Goal: Information Seeking & Learning: Learn about a topic

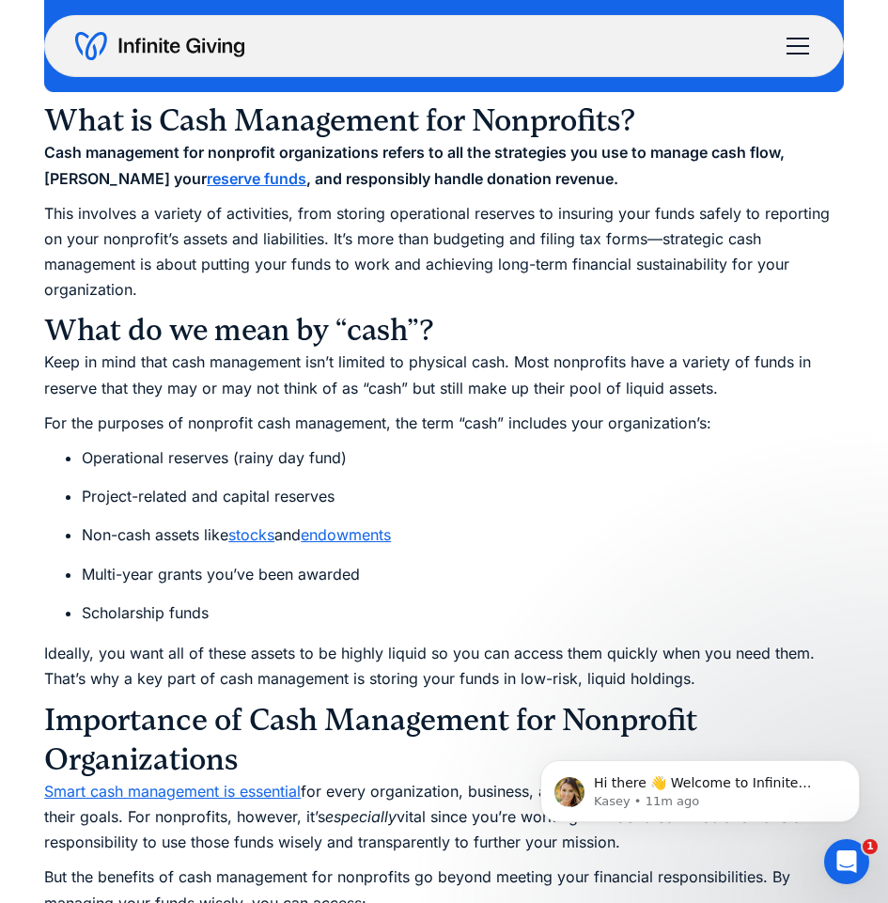
scroll to position [1409, 0]
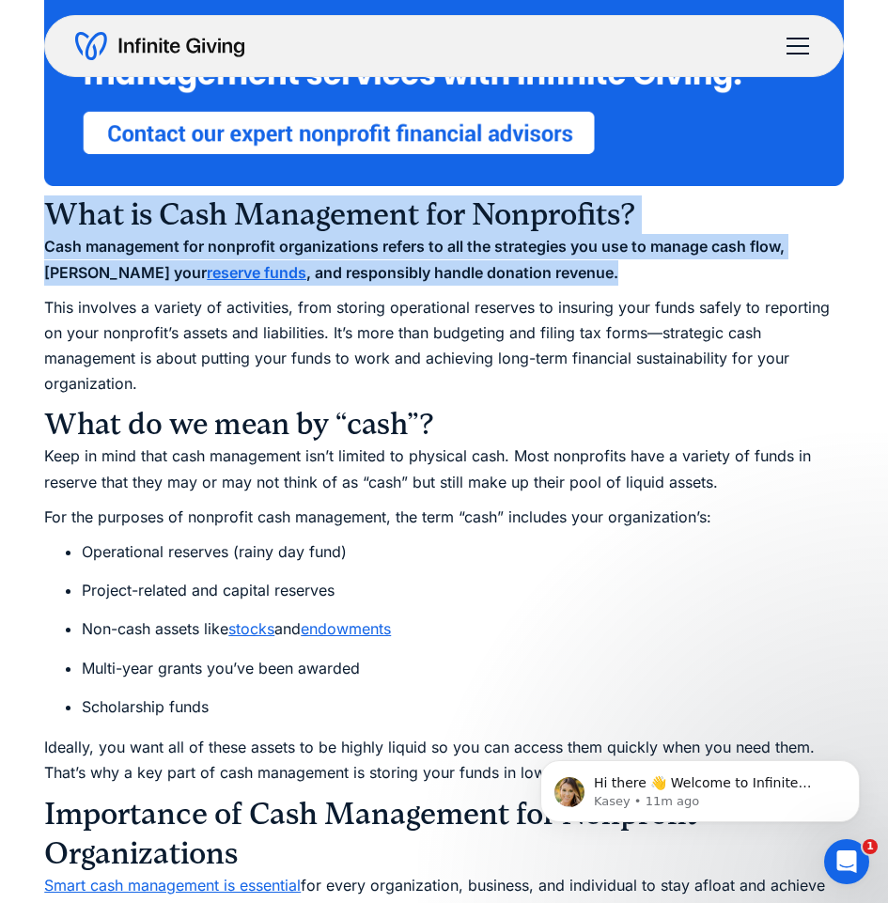
drag, startPoint x: 565, startPoint y: 272, endPoint x: 47, endPoint y: 222, distance: 521.0
copy div "What is Cash Management for Nonprofits? Cash management for nonprofit organizat…"
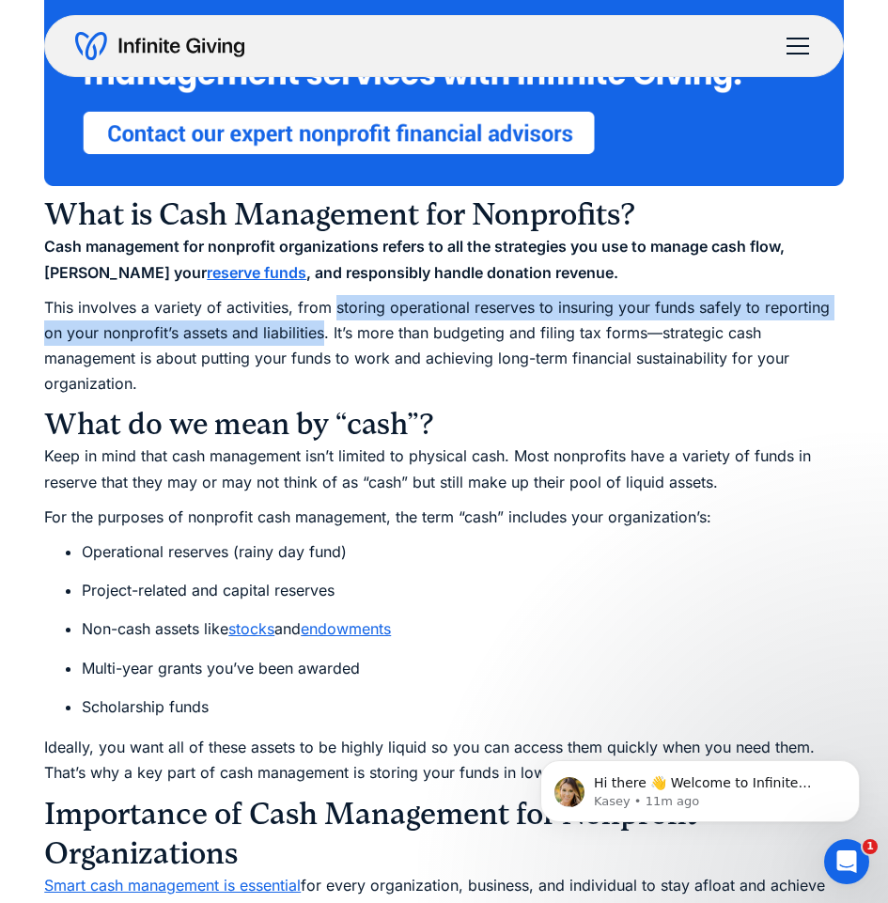
drag, startPoint x: 339, startPoint y: 305, endPoint x: 322, endPoint y: 337, distance: 36.1
click at [322, 337] on p "This involves a variety of activities, from storing operational reserves to ins…" at bounding box center [443, 346] width 799 height 102
copy p "storing operational reserves to insuring your funds safely to reporting on your…"
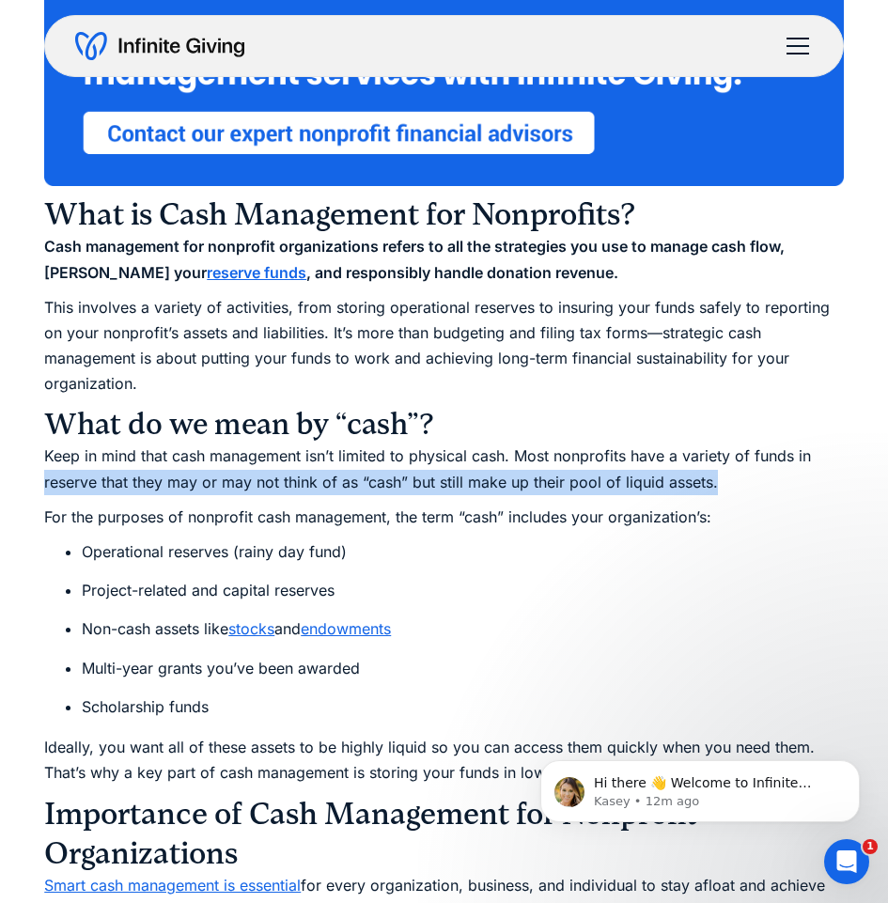
drag, startPoint x: 707, startPoint y: 481, endPoint x: 39, endPoint y: 484, distance: 667.9
copy p "reserve that they may or may not think of as “cash” but still make up their poo…"
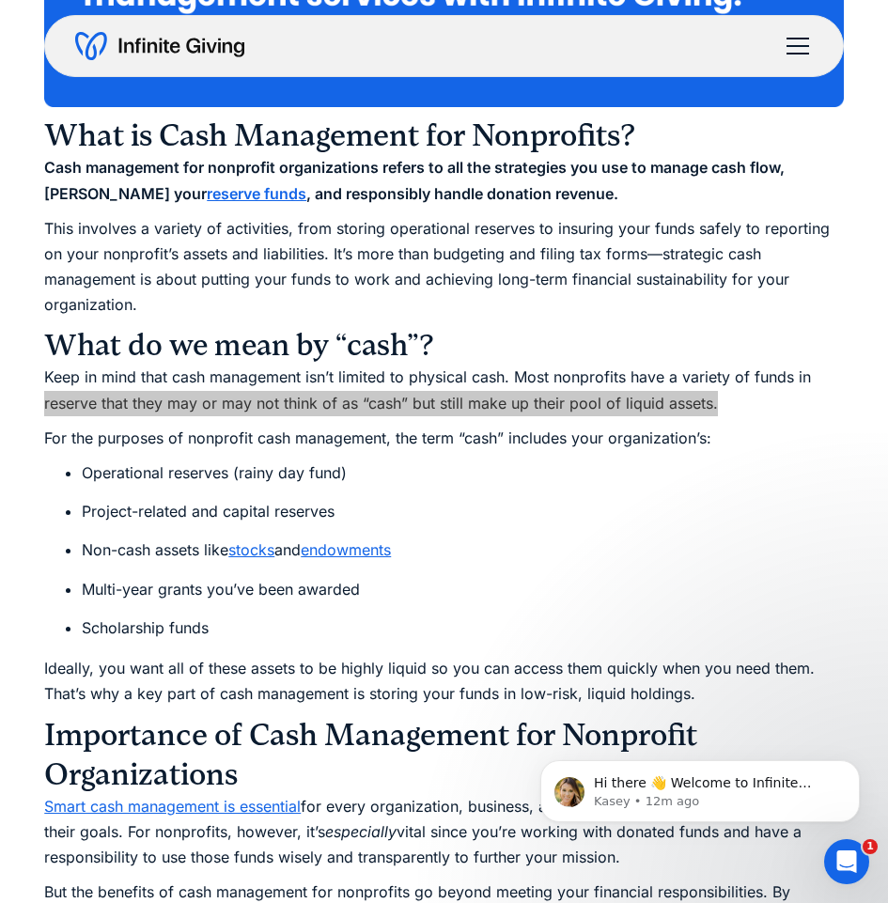
scroll to position [1597, 0]
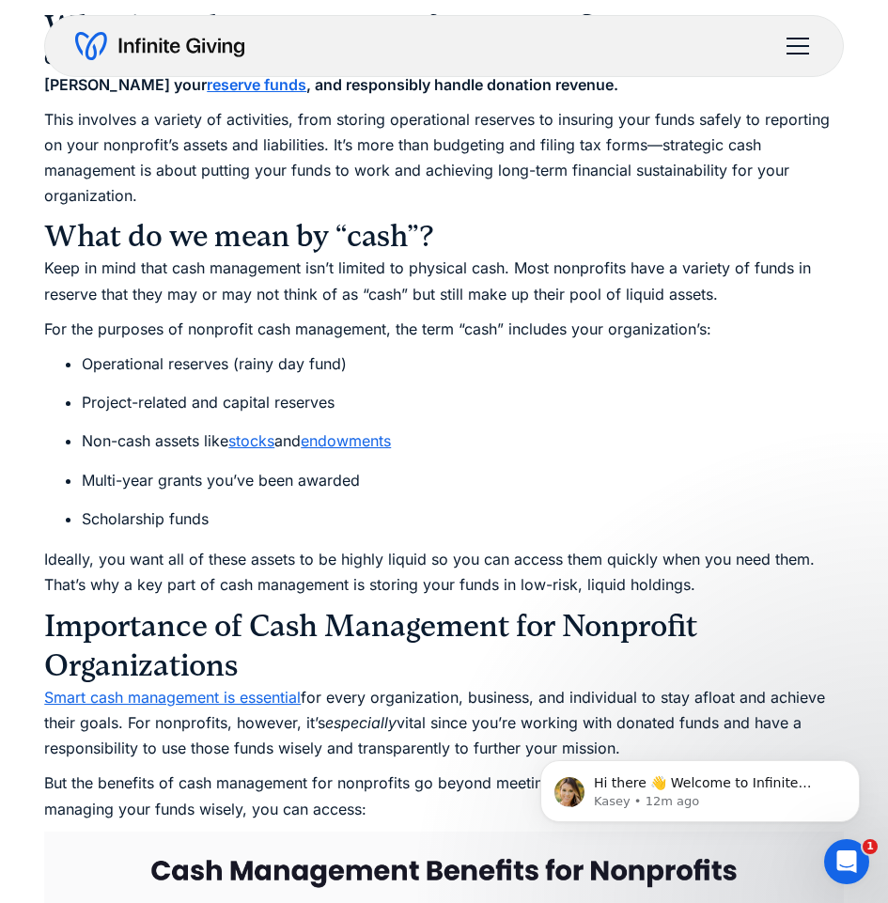
drag, startPoint x: 563, startPoint y: 297, endPoint x: 716, endPoint y: 287, distance: 153.4
click at [716, 287] on p "Keep in mind that cash management isn’t limited to physical cash. Most nonprofi…" at bounding box center [443, 281] width 799 height 51
copy p "pool of liquid assets."
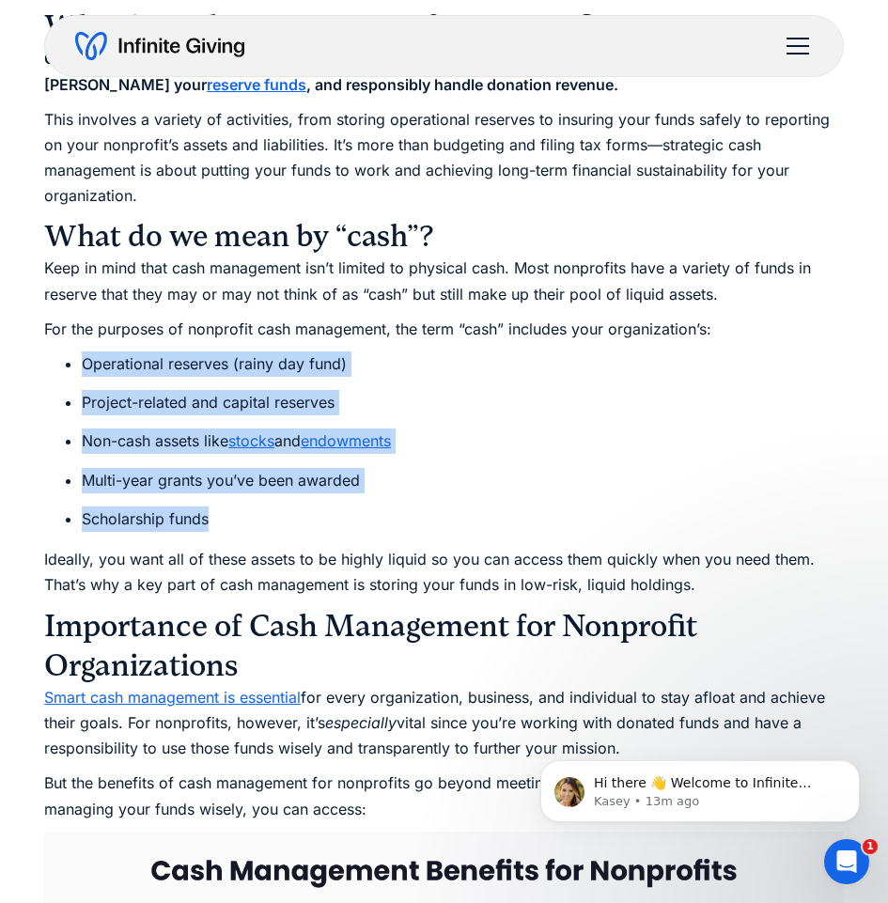
drag, startPoint x: 217, startPoint y: 521, endPoint x: 84, endPoint y: 360, distance: 209.5
click at [84, 360] on ul "Operational reserves (rainy day fund) Project-related and capital reserves Non-…" at bounding box center [443, 441] width 799 height 180
copy ul "Operational reserves (rainy day fund) Project-related and capital reserves Non-…"
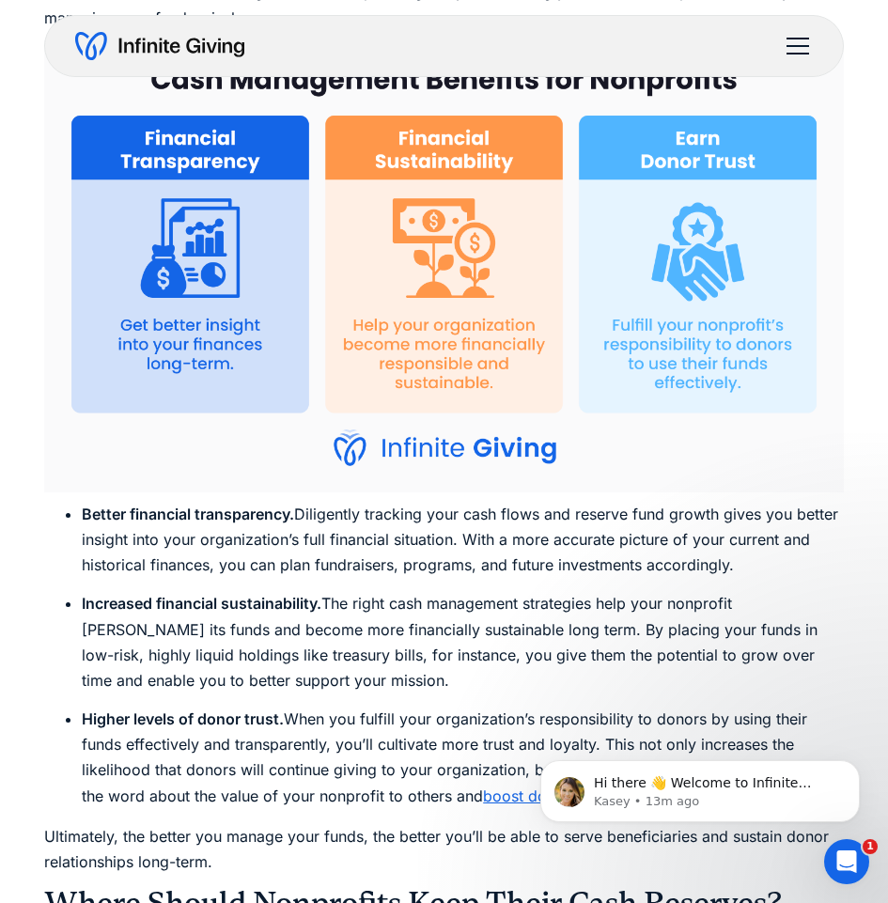
scroll to position [2348, 0]
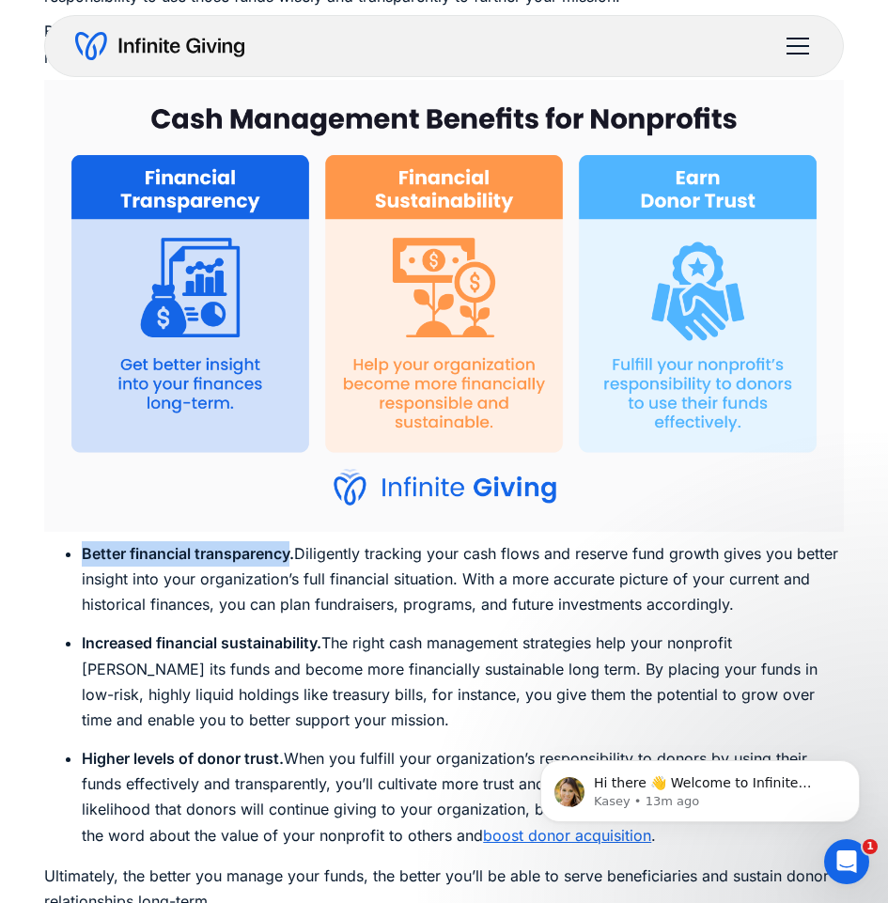
drag, startPoint x: 88, startPoint y: 549, endPoint x: 288, endPoint y: 557, distance: 200.3
click at [288, 557] on ul "Better financial transparency. Diligently tracking your cash flows and reserve …" at bounding box center [443, 694] width 799 height 307
copy strong "Better financial transparency"
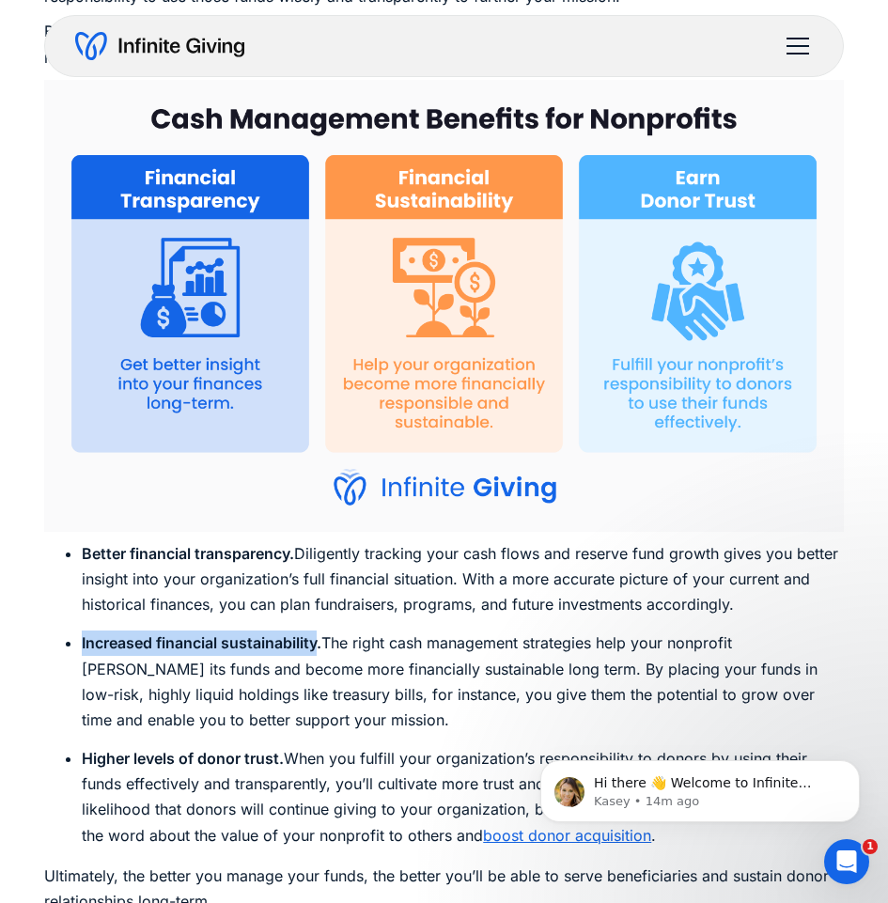
drag, startPoint x: 319, startPoint y: 637, endPoint x: 83, endPoint y: 649, distance: 237.0
click at [83, 649] on strong "Increased financial sustainability." at bounding box center [202, 642] width 240 height 19
copy strong "Increased financial sustainability"
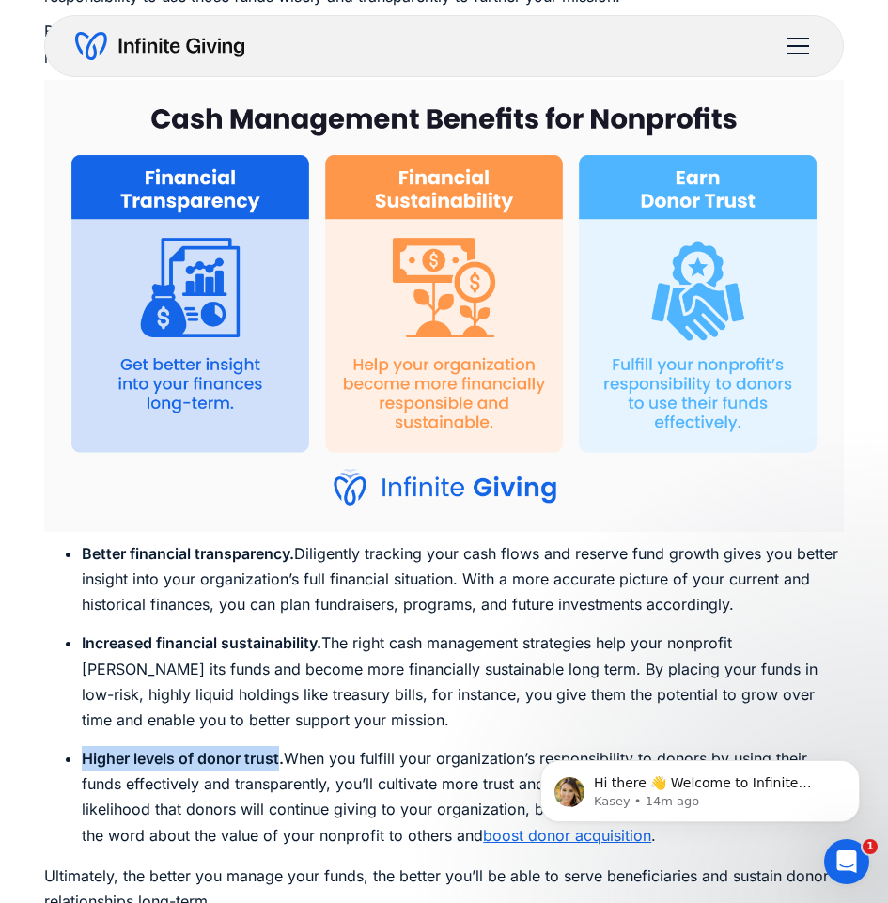
drag, startPoint x: 280, startPoint y: 755, endPoint x: 83, endPoint y: 753, distance: 197.3
click at [83, 753] on strong "Higher levels of donor trust." at bounding box center [183, 758] width 202 height 19
copy strong "Higher levels of donor trust"
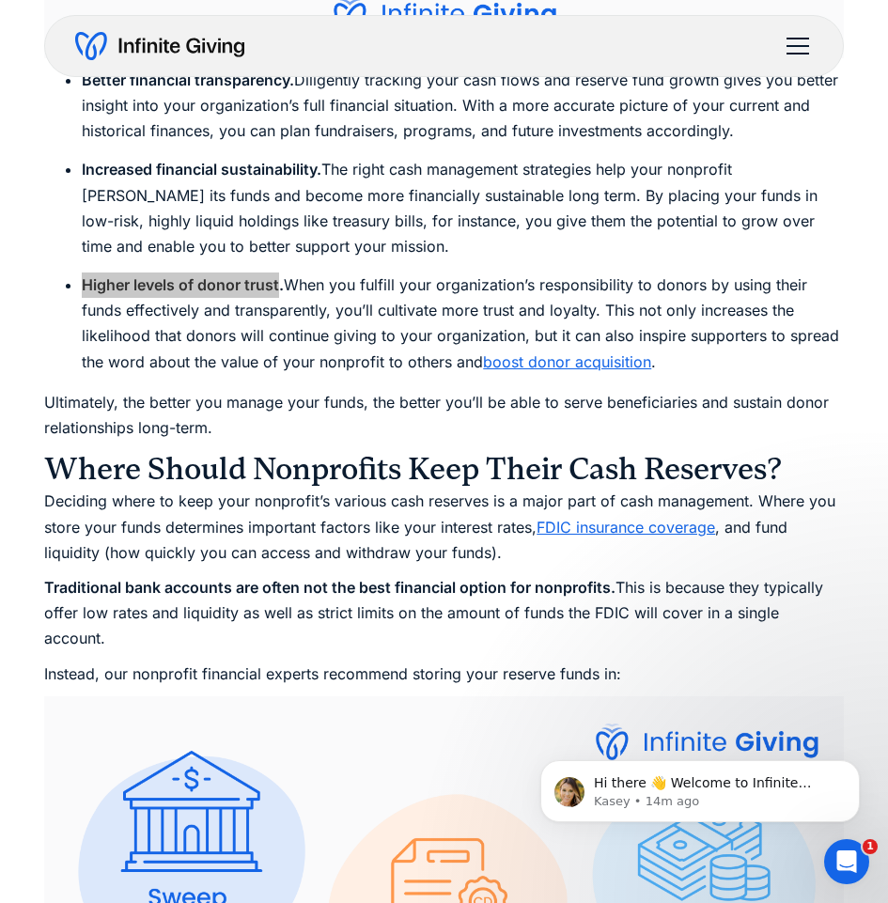
scroll to position [3100, 0]
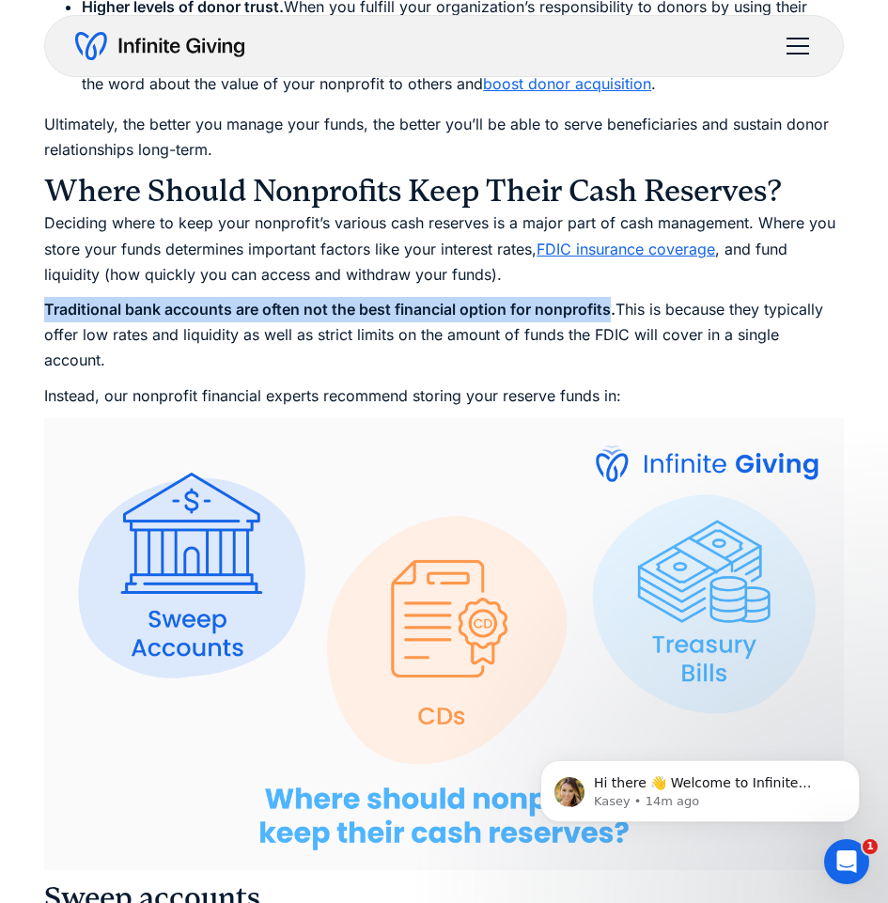
drag, startPoint x: 611, startPoint y: 307, endPoint x: 6, endPoint y: 313, distance: 605.0
copy strong "Traditional bank accounts are often not the best financial option for nonprofits"
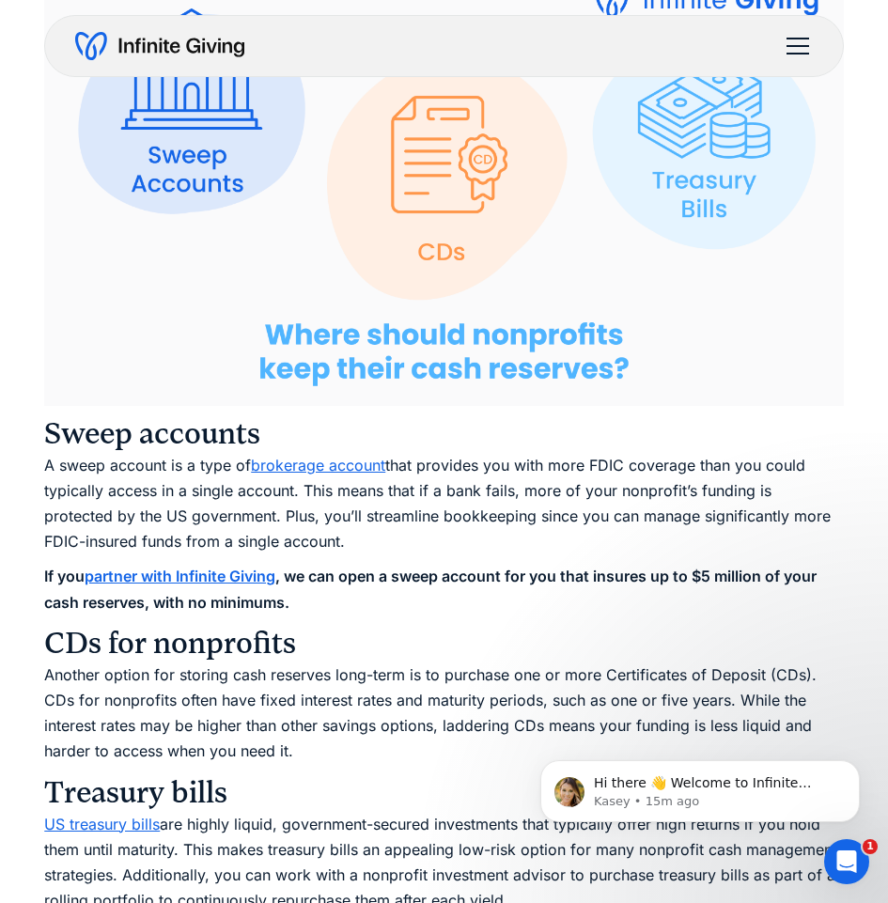
scroll to position [3570, 0]
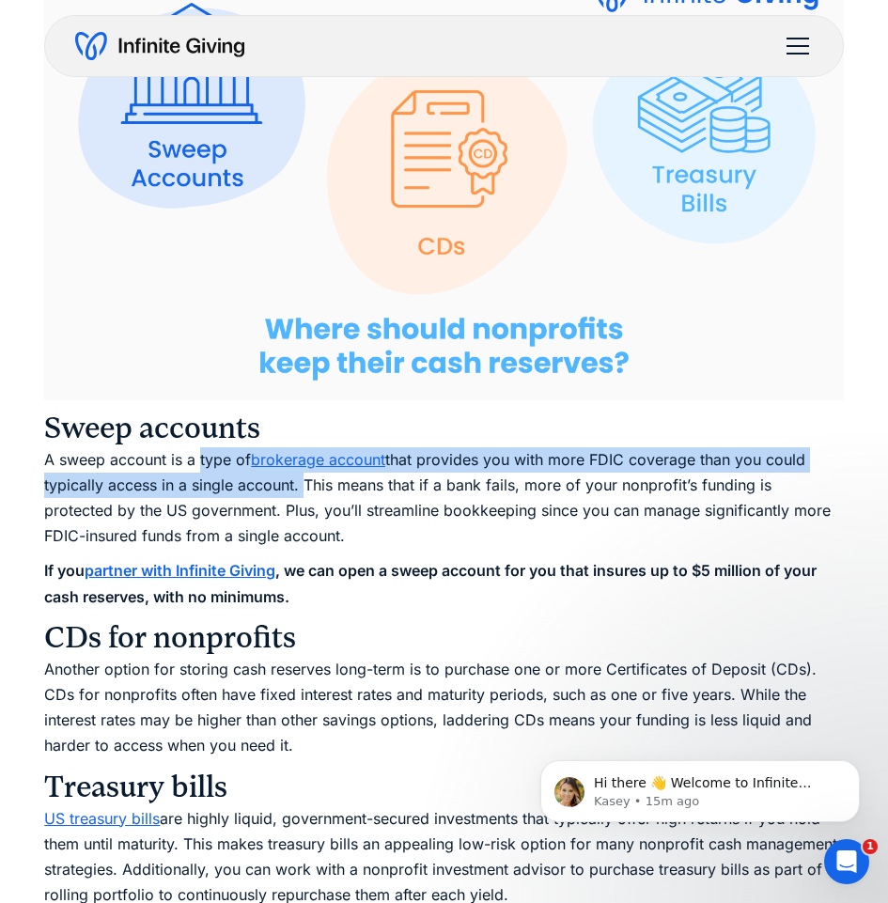
drag, startPoint x: 199, startPoint y: 434, endPoint x: 298, endPoint y: 448, distance: 99.6
click at [298, 448] on p "A sweep account is a type of brokerage account that provides you with more FDIC…" at bounding box center [443, 498] width 799 height 102
copy p "type of brokerage account that provides you with more FDIC coverage than you co…"
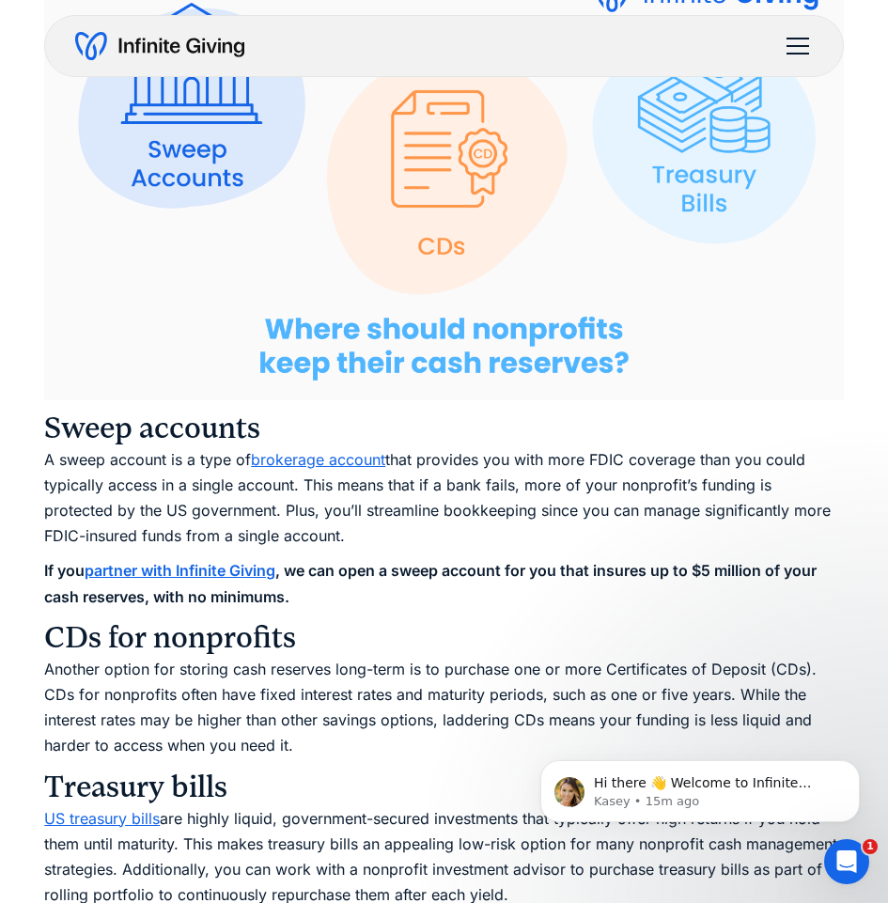
click at [403, 495] on p "A sweep account is a type of brokerage account that provides you with more FDIC…" at bounding box center [443, 498] width 799 height 102
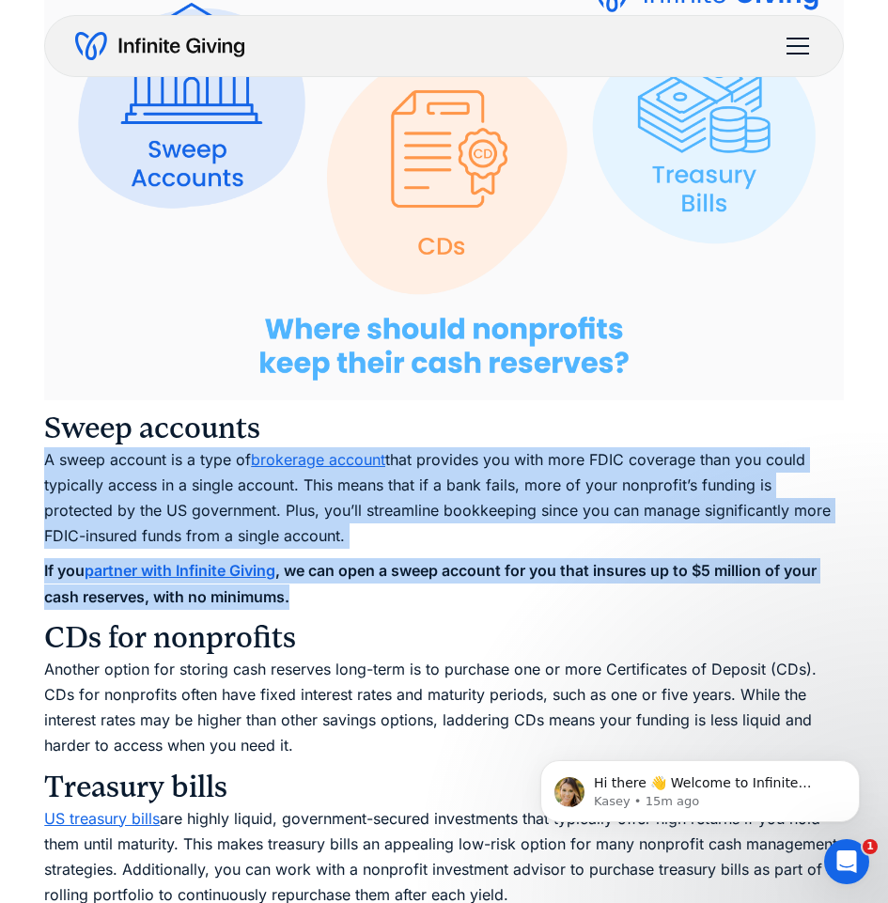
drag, startPoint x: 296, startPoint y: 566, endPoint x: 38, endPoint y: 439, distance: 288.2
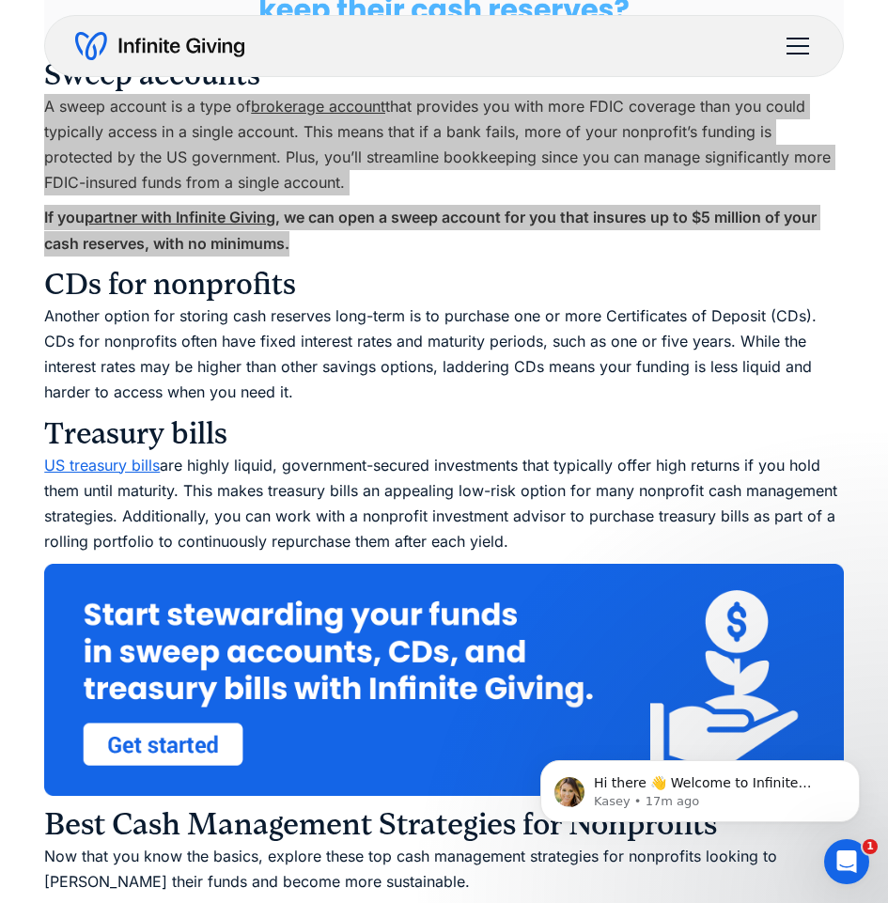
scroll to position [3945, 0]
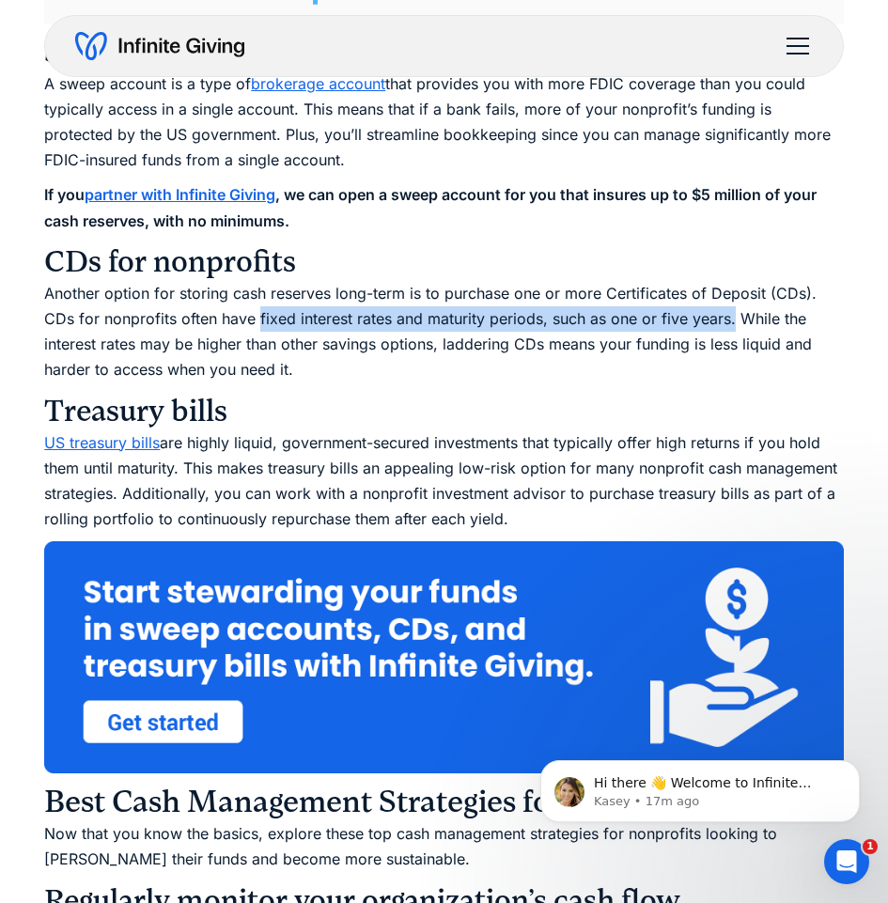
drag, startPoint x: 263, startPoint y: 286, endPoint x: 734, endPoint y: 289, distance: 470.6
click at [734, 289] on p "Another option for storing cash reserves long-term is to purchase one or more C…" at bounding box center [443, 332] width 799 height 102
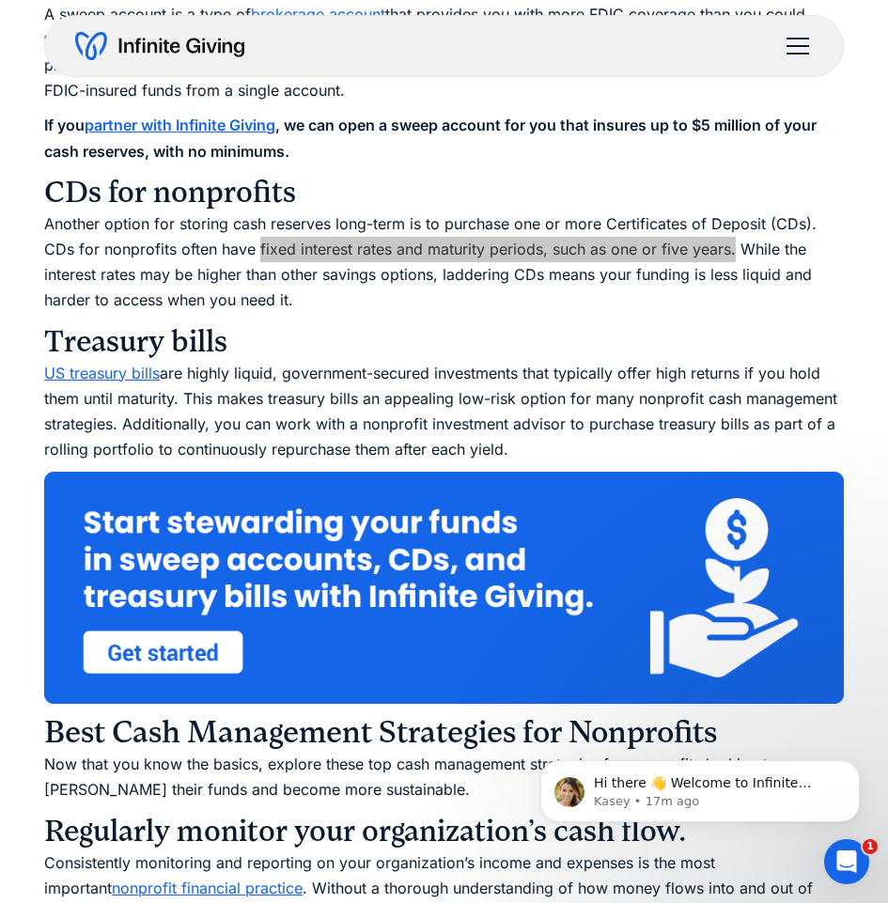
scroll to position [4133, 0]
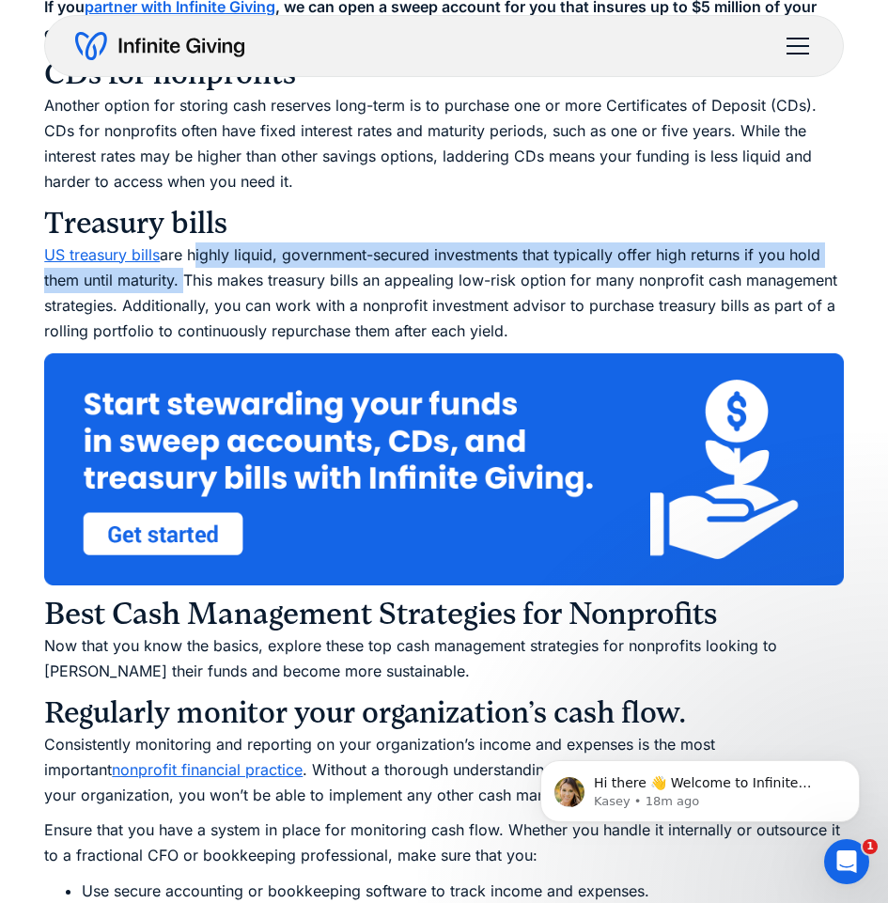
drag, startPoint x: 191, startPoint y: 228, endPoint x: 182, endPoint y: 263, distance: 35.8
click at [182, 263] on p "US treasury bills are highly liquid, government-secured investments that typica…" at bounding box center [443, 293] width 799 height 102
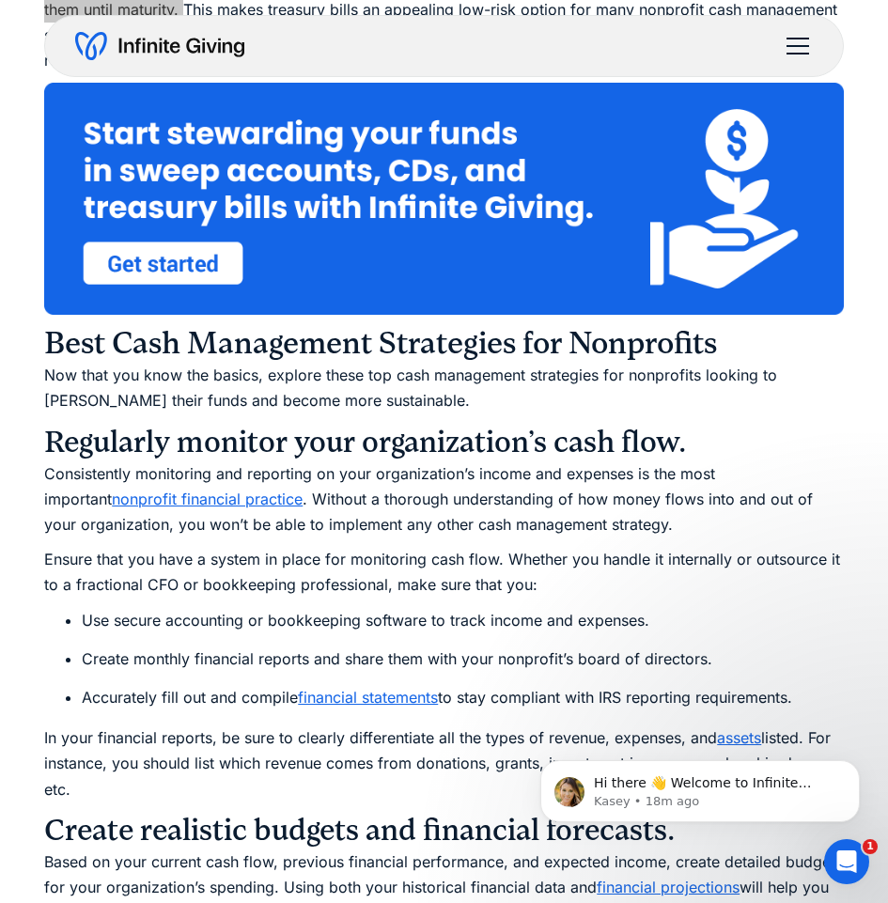
scroll to position [4415, 0]
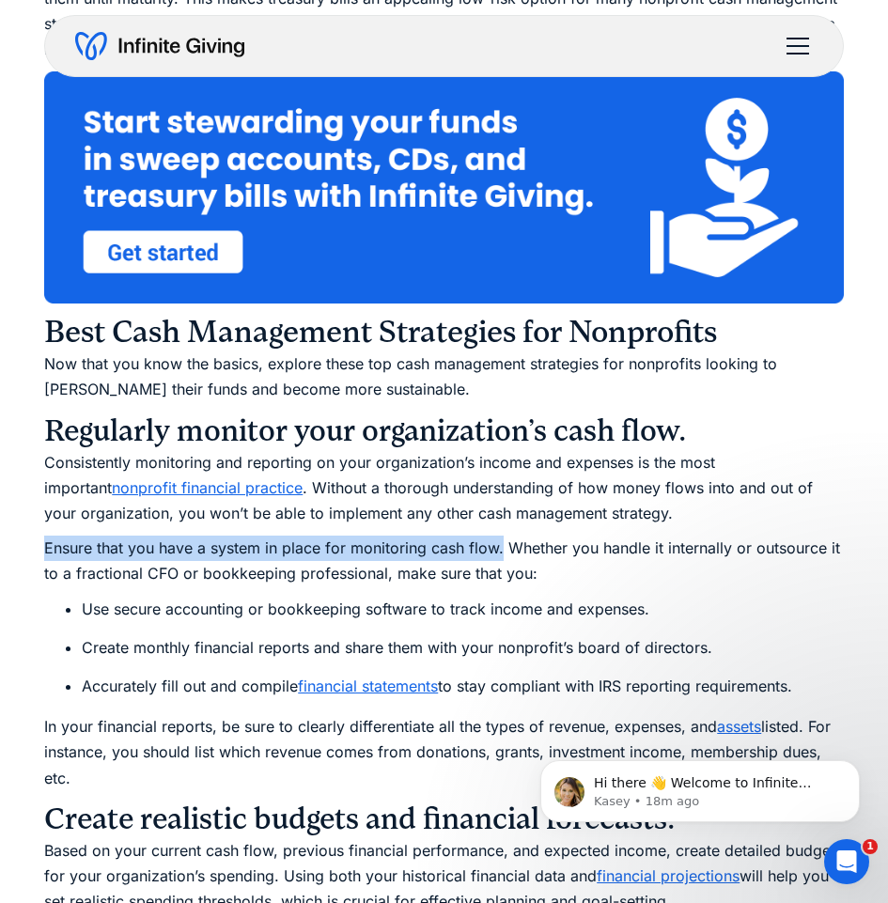
drag, startPoint x: 48, startPoint y: 519, endPoint x: 503, endPoint y: 529, distance: 454.7
click at [503, 535] on p "Ensure that you have a system in place for monitoring cash flow. Whether you ha…" at bounding box center [443, 560] width 799 height 51
drag, startPoint x: 87, startPoint y: 583, endPoint x: 813, endPoint y: 673, distance: 730.6
click at [813, 673] on ul "Use secure accounting or bookkeeping software to track income and expenses. Cre…" at bounding box center [443, 647] width 799 height 103
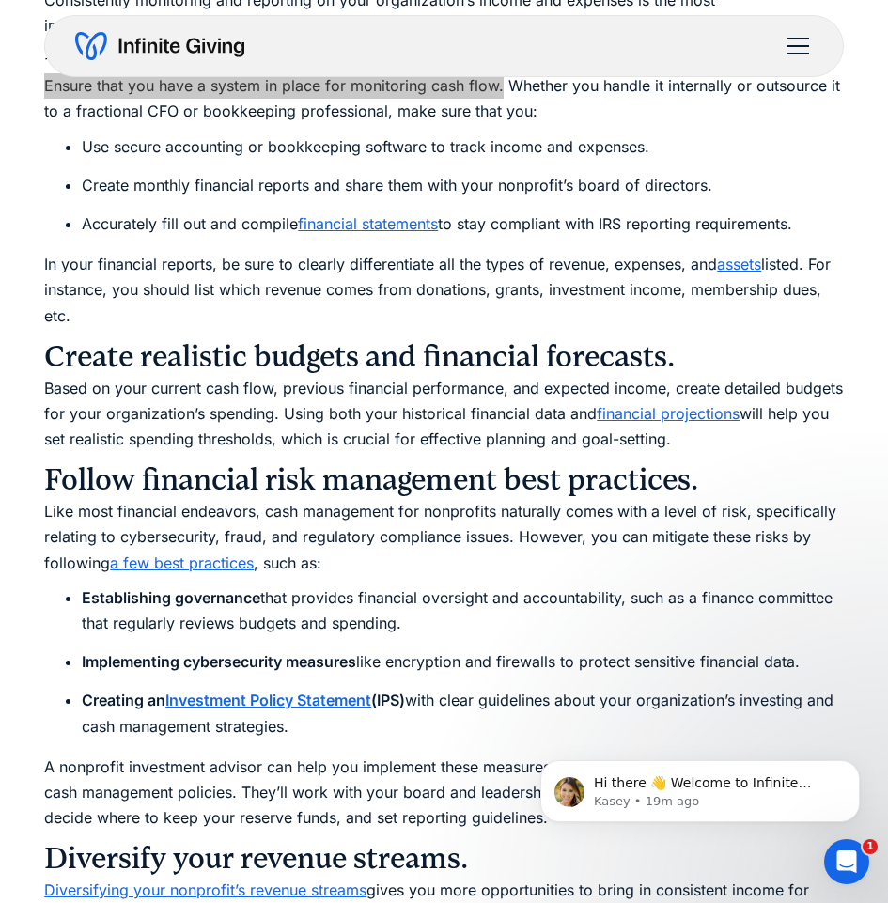
scroll to position [4885, 0]
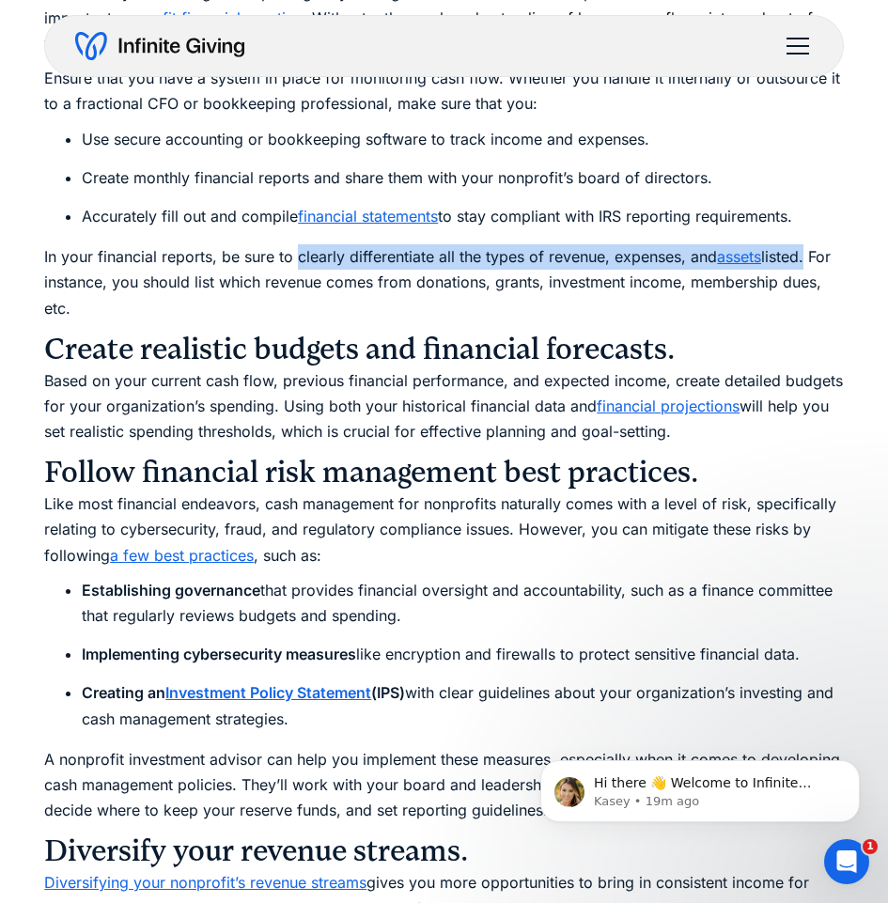
drag, startPoint x: 300, startPoint y: 233, endPoint x: 812, endPoint y: 229, distance: 512.0
click at [812, 244] on p "In your financial reports, be sure to clearly differentiate all the types of re…" at bounding box center [443, 282] width 799 height 77
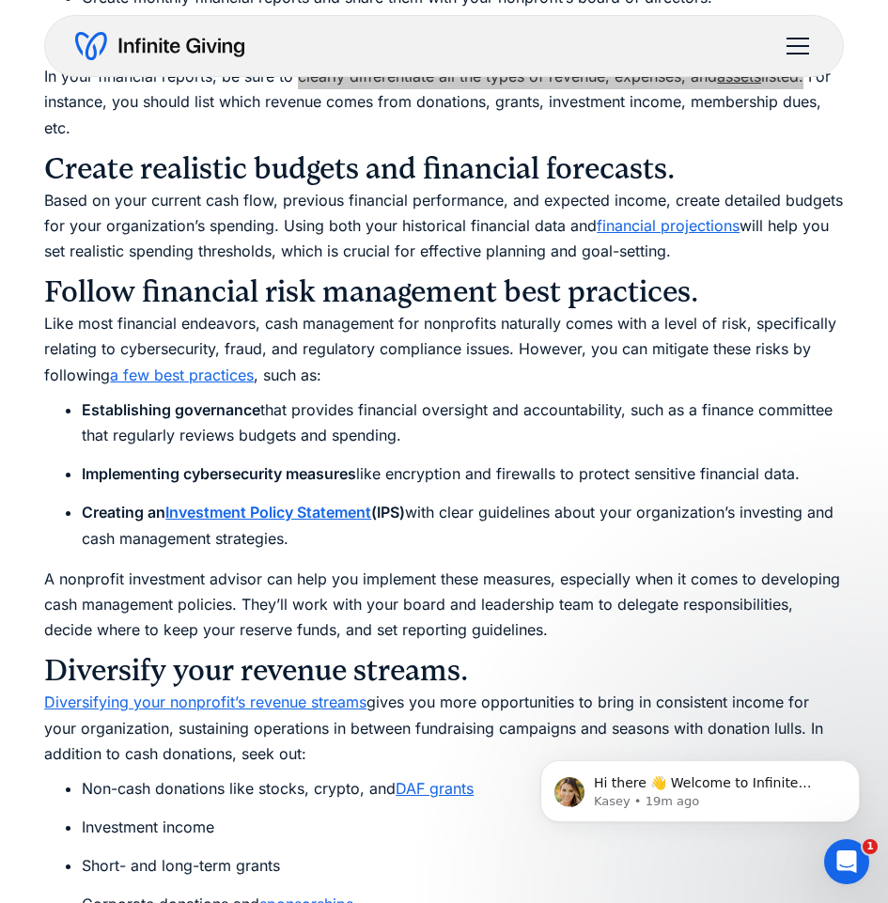
scroll to position [5072, 0]
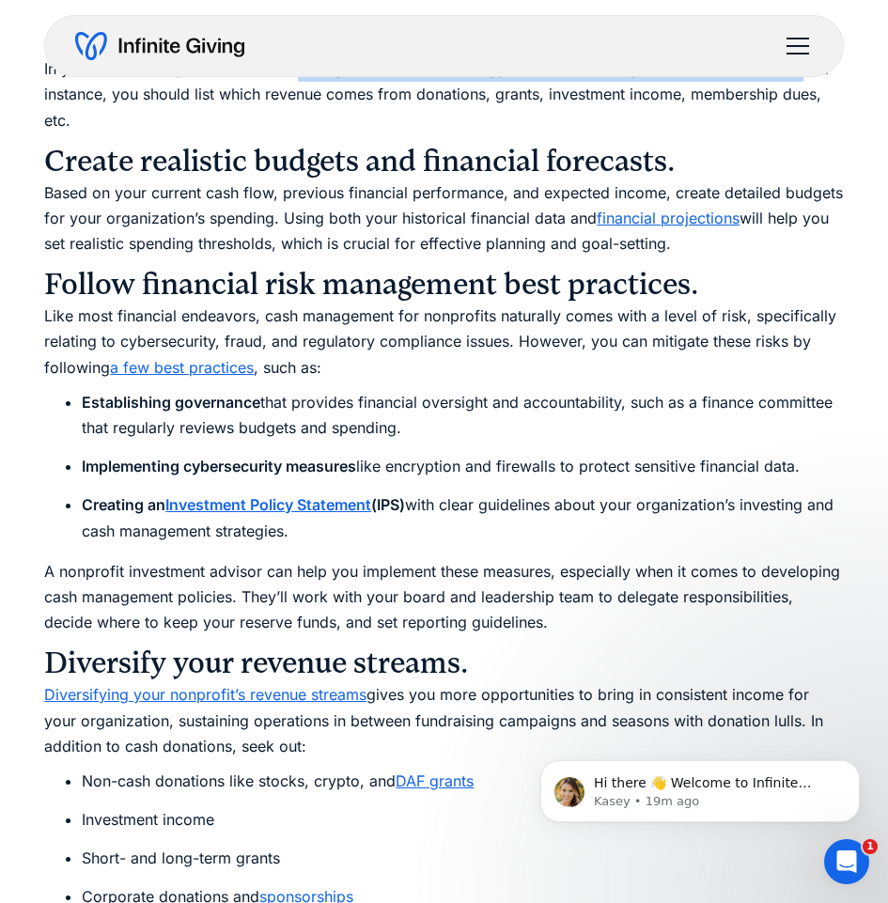
drag, startPoint x: 74, startPoint y: 371, endPoint x: 339, endPoint y: 503, distance: 296.2
click at [339, 503] on ul "Establishing governance that provides financial oversight and accountability, s…" at bounding box center [443, 467] width 799 height 154
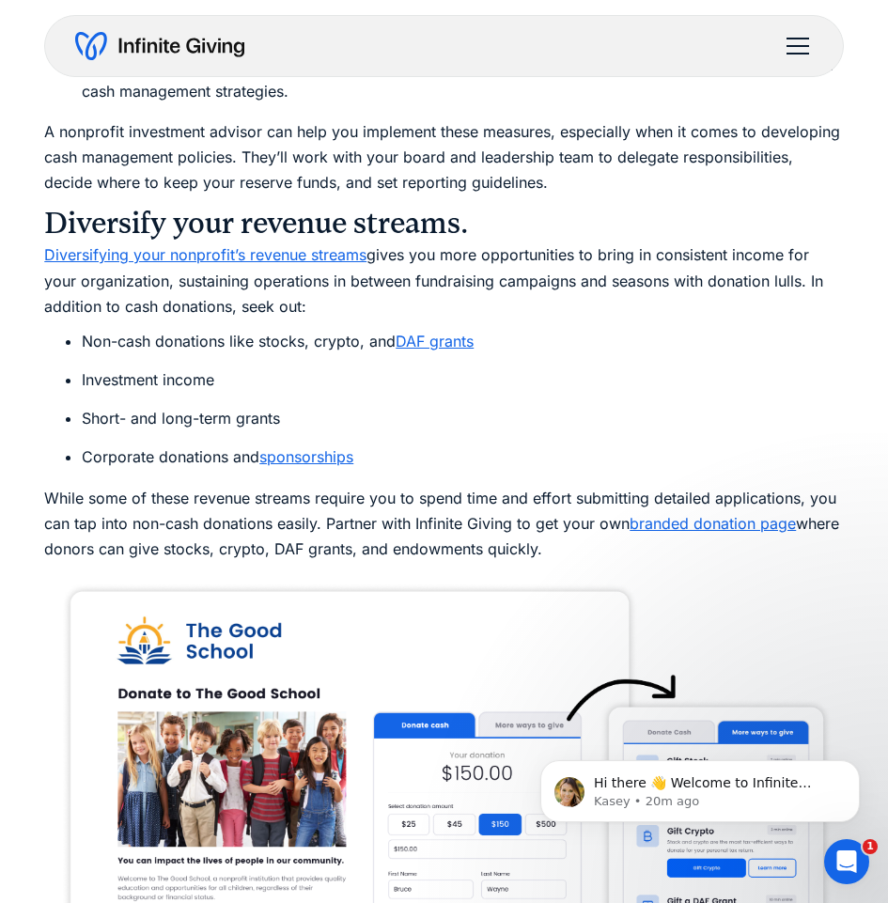
scroll to position [5542, 0]
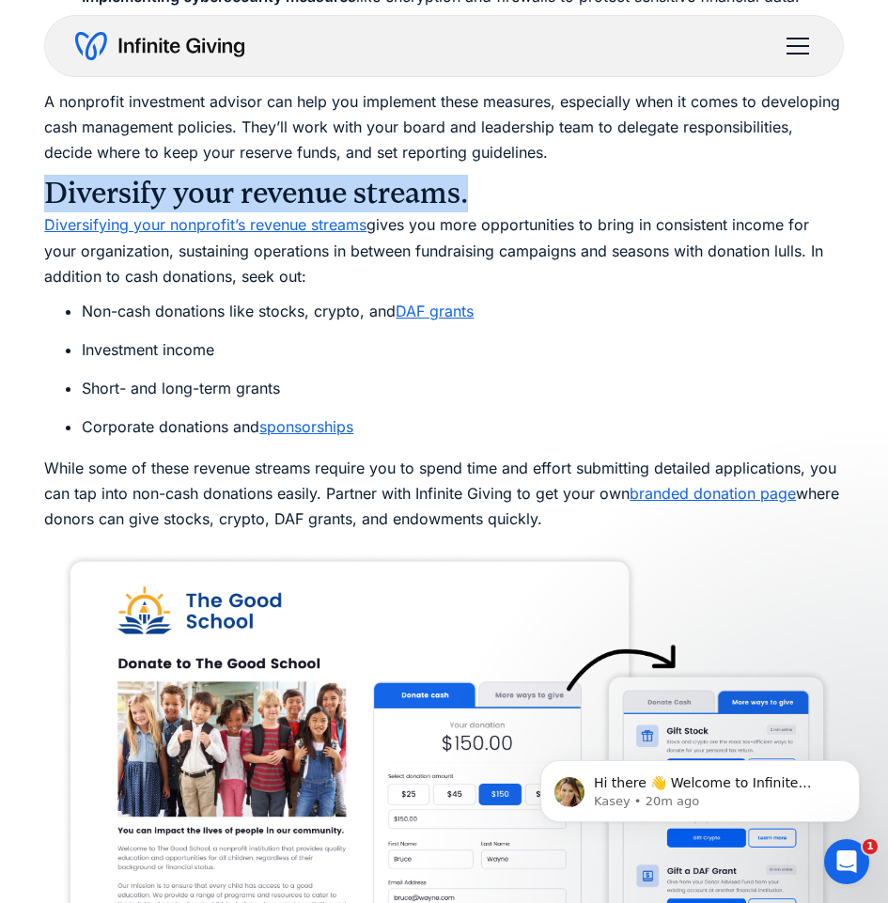
drag, startPoint x: 466, startPoint y: 167, endPoint x: 48, endPoint y: 176, distance: 418.1
click at [48, 176] on h3 "Diversify your revenue streams." at bounding box center [443, 194] width 799 height 38
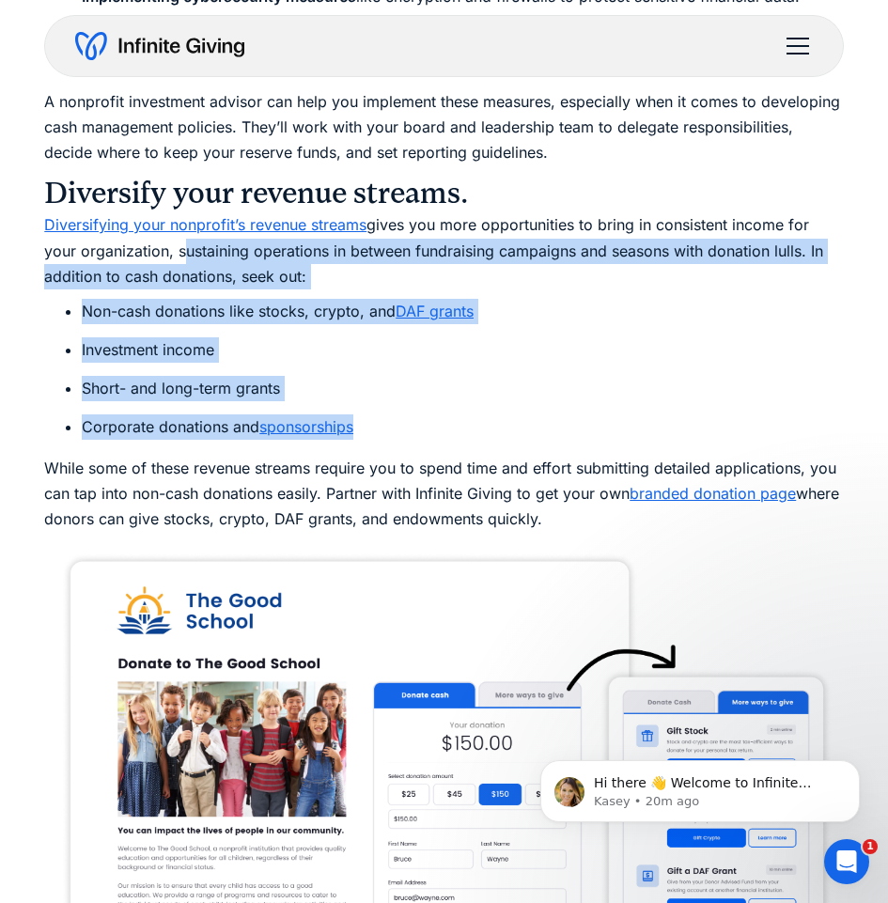
drag, startPoint x: 184, startPoint y: 219, endPoint x: 713, endPoint y: 391, distance: 556.1
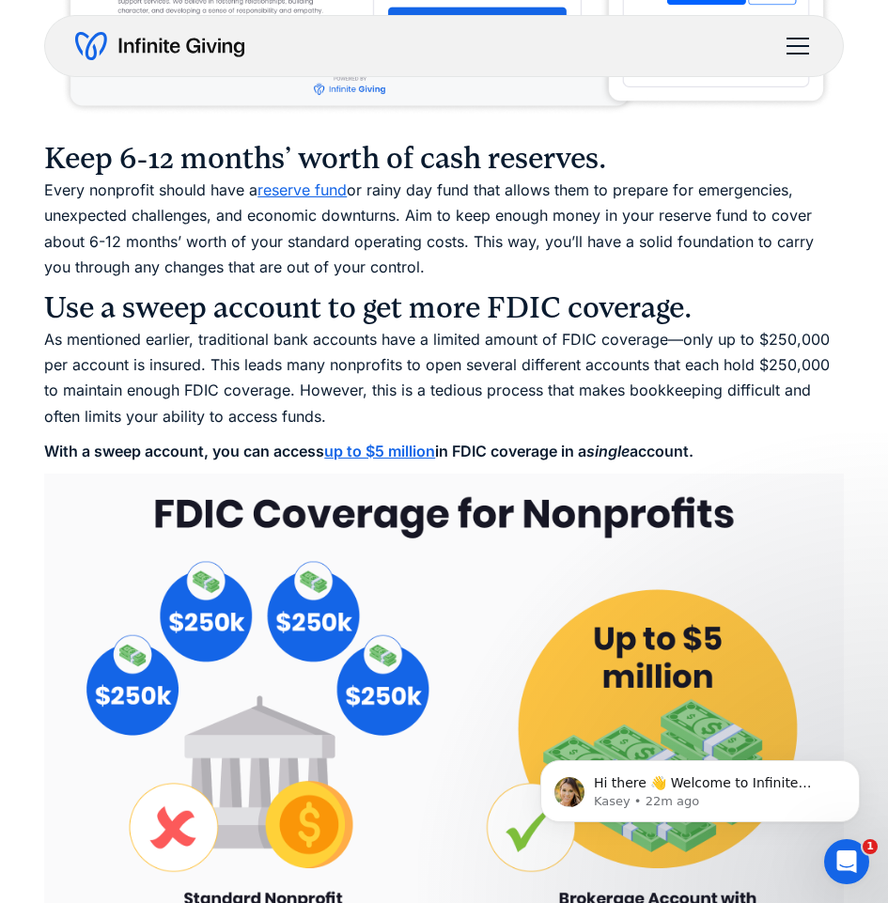
scroll to position [6481, 0]
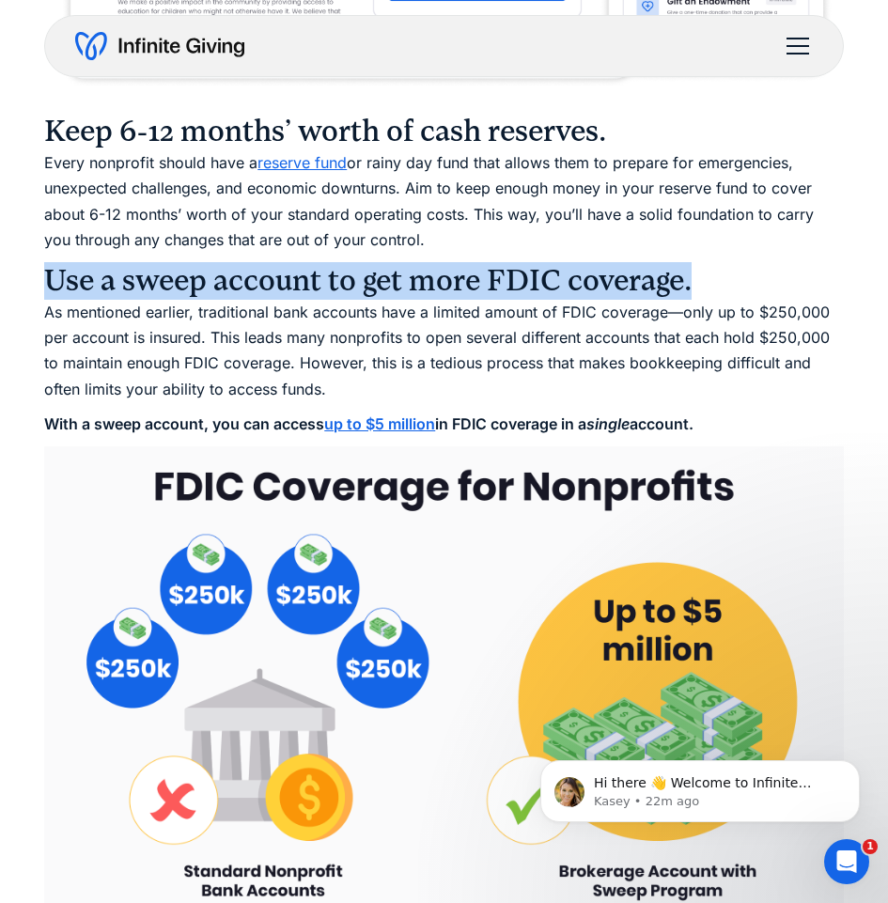
drag, startPoint x: 688, startPoint y: 253, endPoint x: 47, endPoint y: 271, distance: 640.9
click at [47, 271] on h3 "Use a sweep account to get more FDIC coverage." at bounding box center [443, 281] width 799 height 38
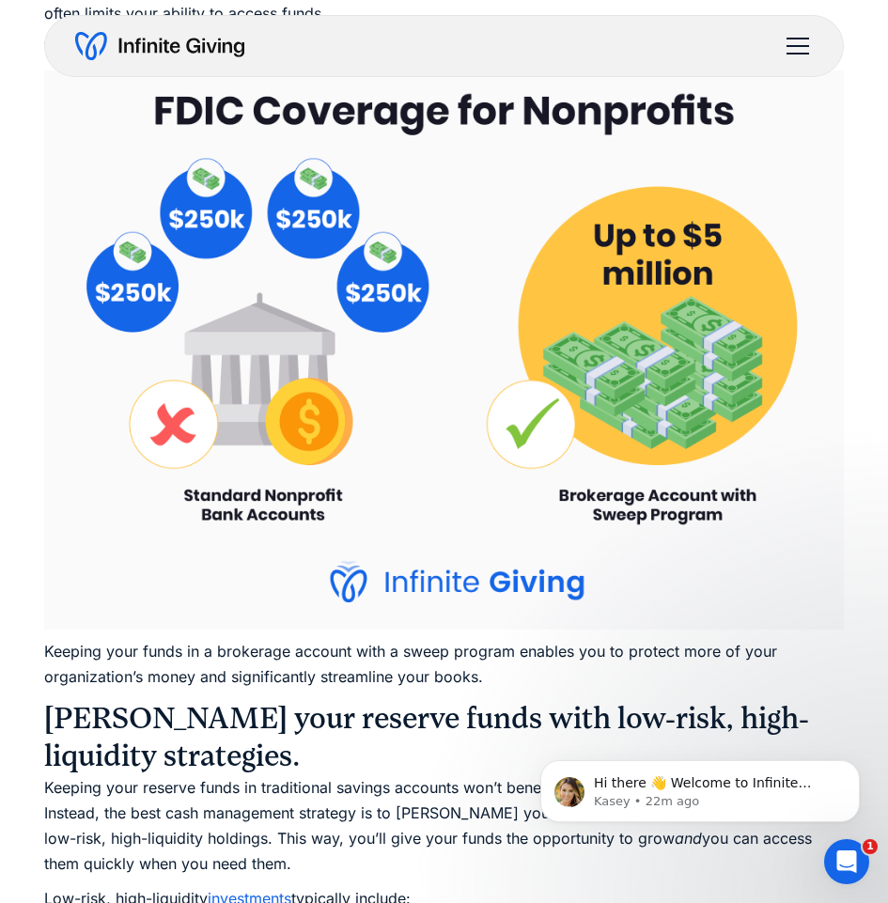
scroll to position [6763, 0]
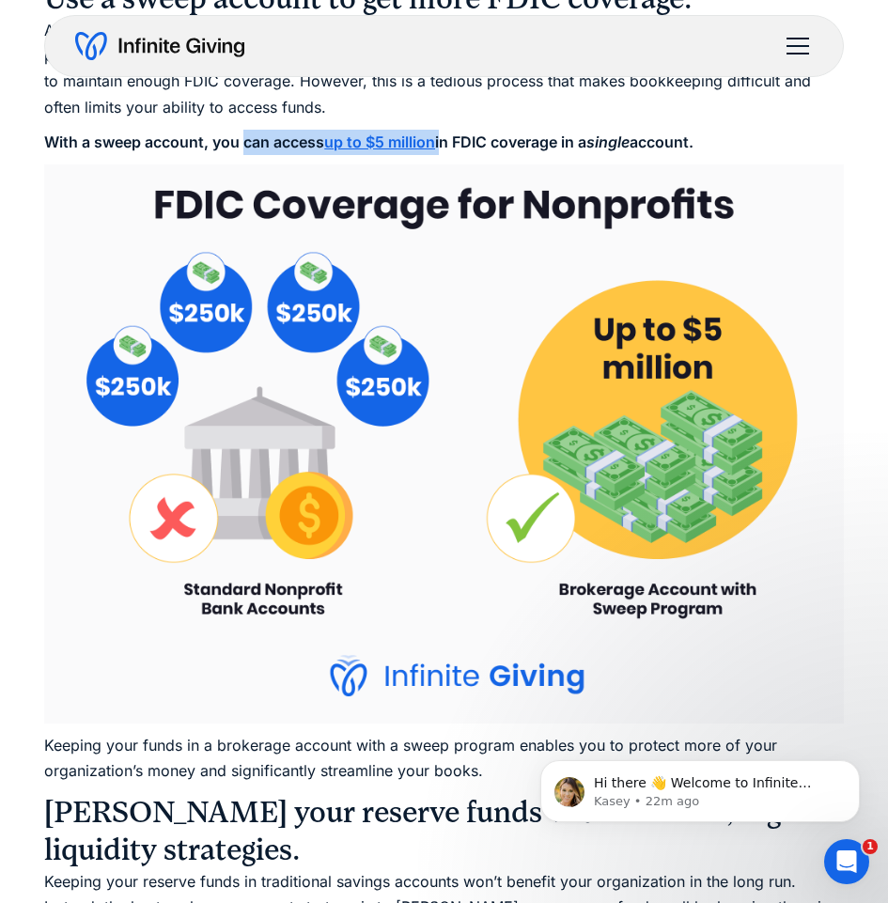
drag, startPoint x: 246, startPoint y: 116, endPoint x: 443, endPoint y: 114, distance: 197.3
click at [443, 130] on p "With a sweep account, you can access up to $5 million in FDIC coverage in a sin…" at bounding box center [443, 142] width 799 height 25
click at [740, 130] on p "With a sweep account, you can access up to $5 million in FDIC coverage in a sin…" at bounding box center [443, 142] width 799 height 25
drag, startPoint x: 710, startPoint y: 111, endPoint x: 213, endPoint y: 118, distance: 497.0
click at [213, 130] on p "With a sweep account, you can access up to $5 million in FDIC coverage in a sin…" at bounding box center [443, 142] width 799 height 25
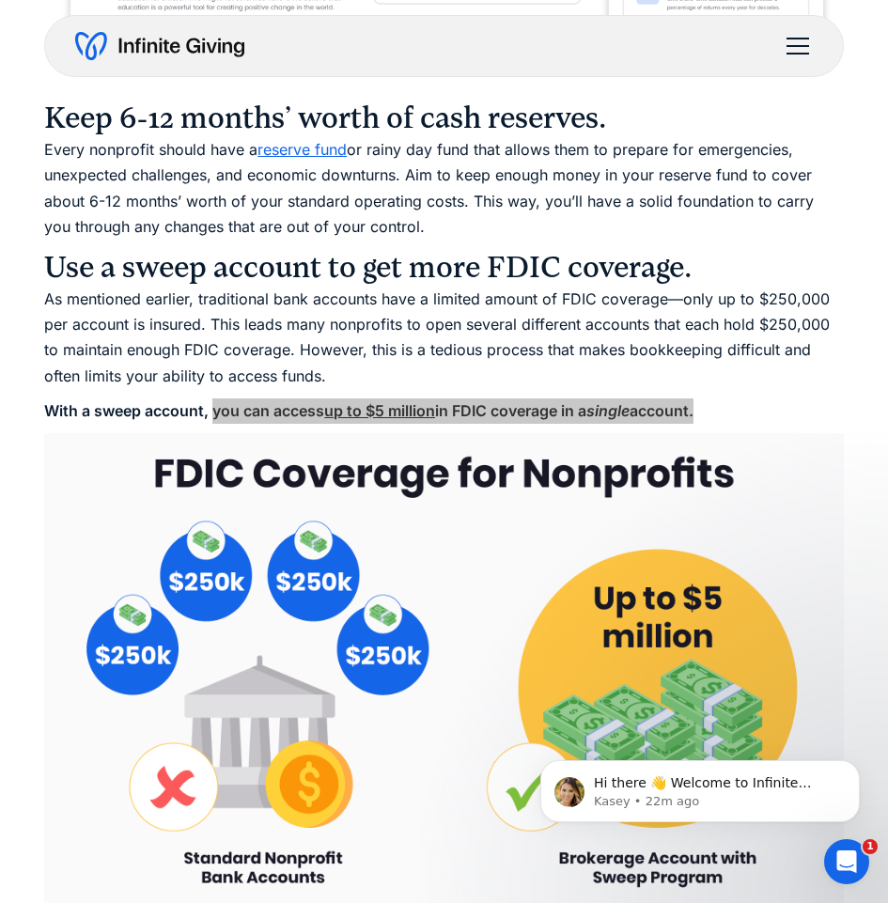
scroll to position [6481, 0]
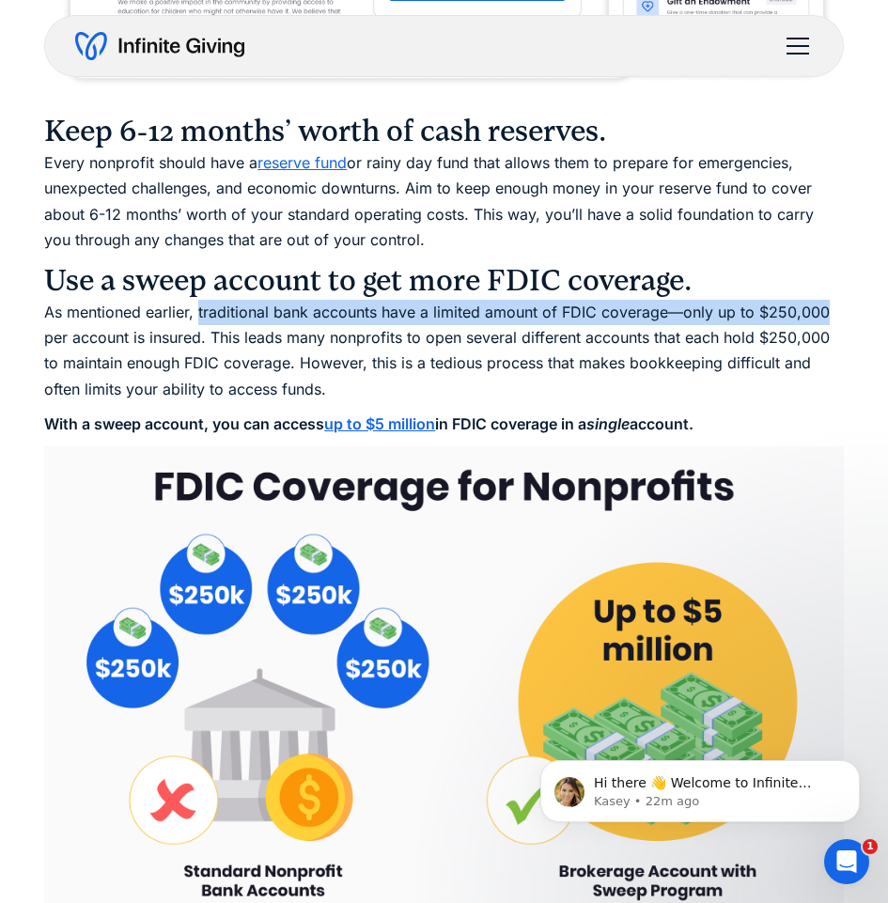
drag, startPoint x: 197, startPoint y: 282, endPoint x: 838, endPoint y: 280, distance: 640.6
click at [838, 300] on p "As mentioned earlier, traditional bank accounts have a limited amount of FDIC c…" at bounding box center [443, 351] width 799 height 102
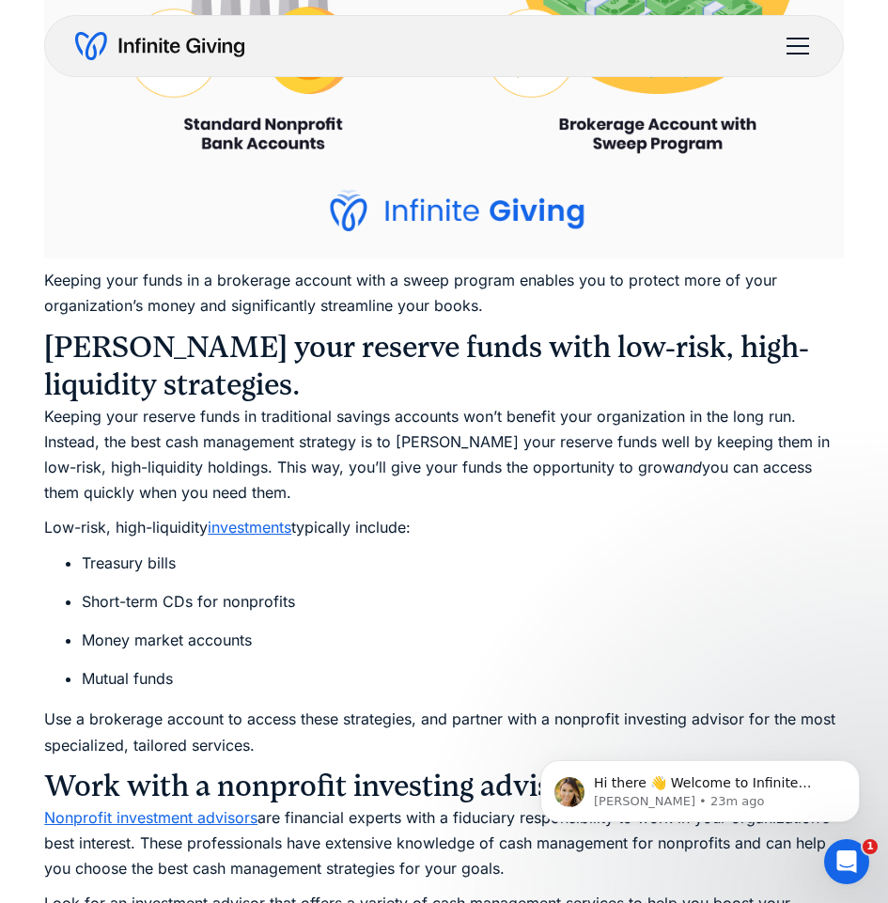
scroll to position [7233, 0]
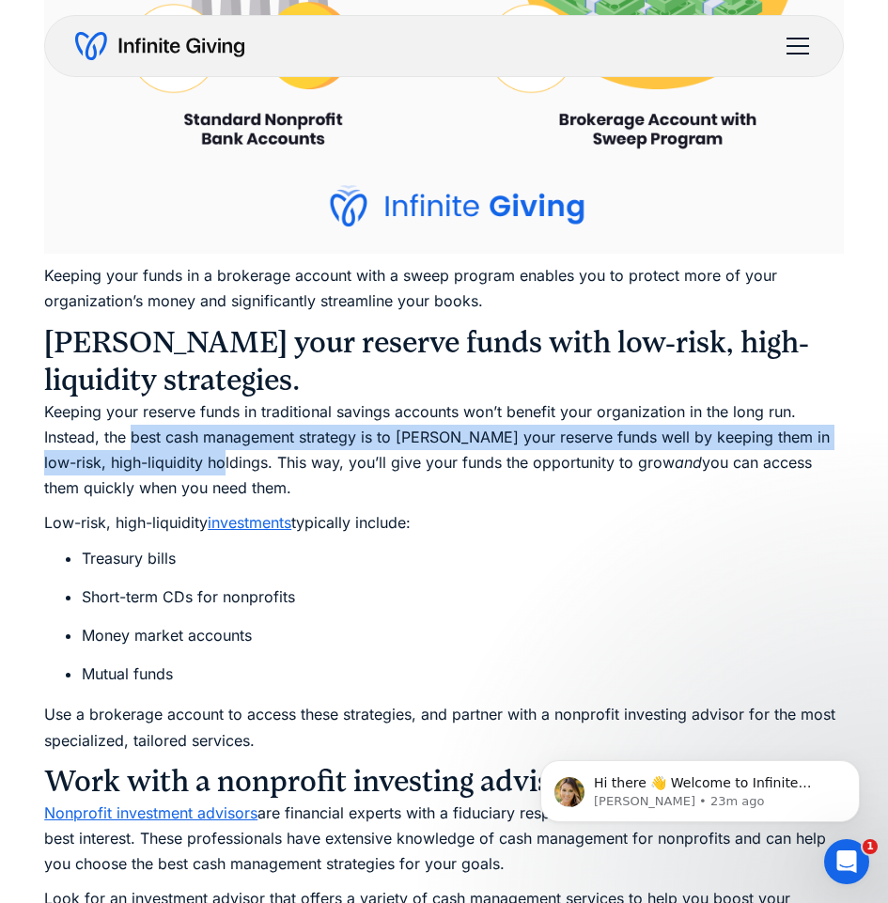
drag, startPoint x: 131, startPoint y: 410, endPoint x: 201, endPoint y: 441, distance: 77.4
click at [201, 441] on p "Keeping your reserve funds in traditional savings accounts won’t benefit your o…" at bounding box center [443, 450] width 799 height 102
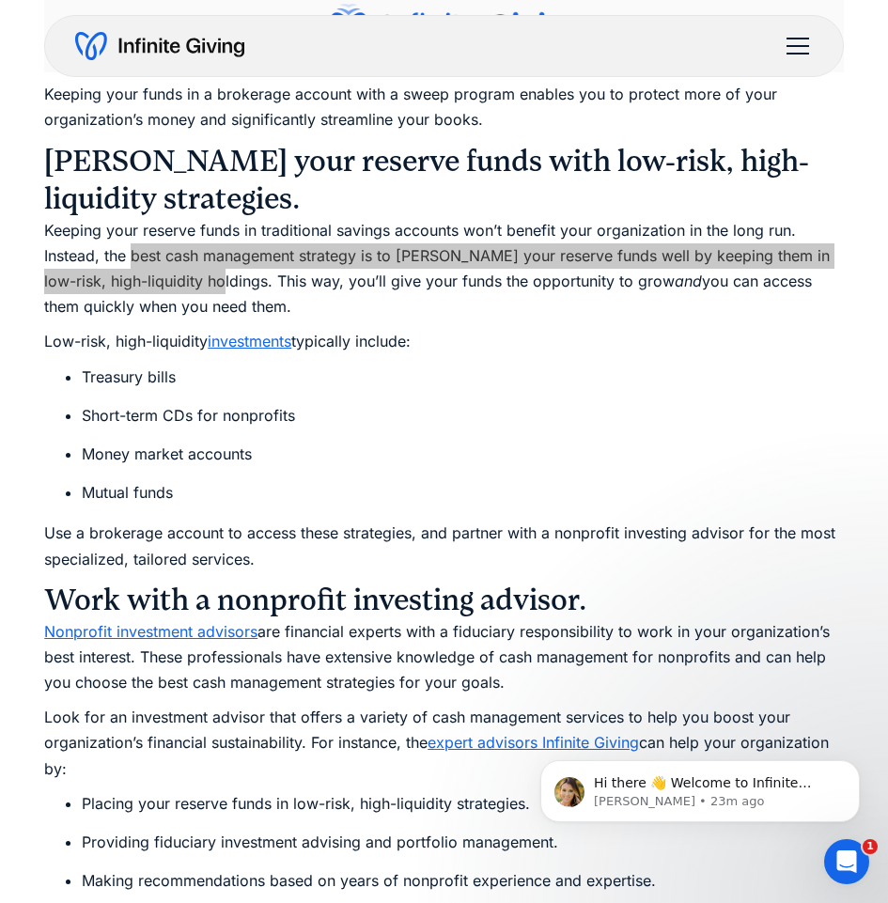
scroll to position [7421, 0]
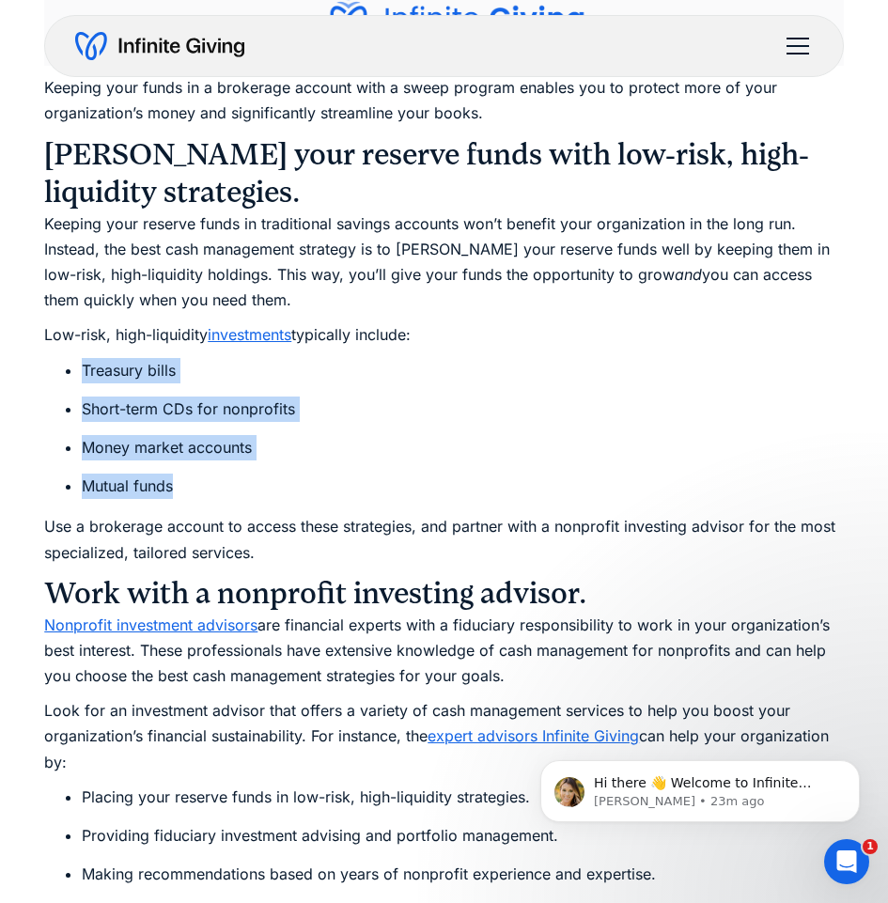
drag, startPoint x: 183, startPoint y: 468, endPoint x: 75, endPoint y: 350, distance: 159.6
click at [75, 358] on ul "Treasury bills Short-term CDs for nonprofits Money market accounts Mutual funds" at bounding box center [443, 429] width 799 height 142
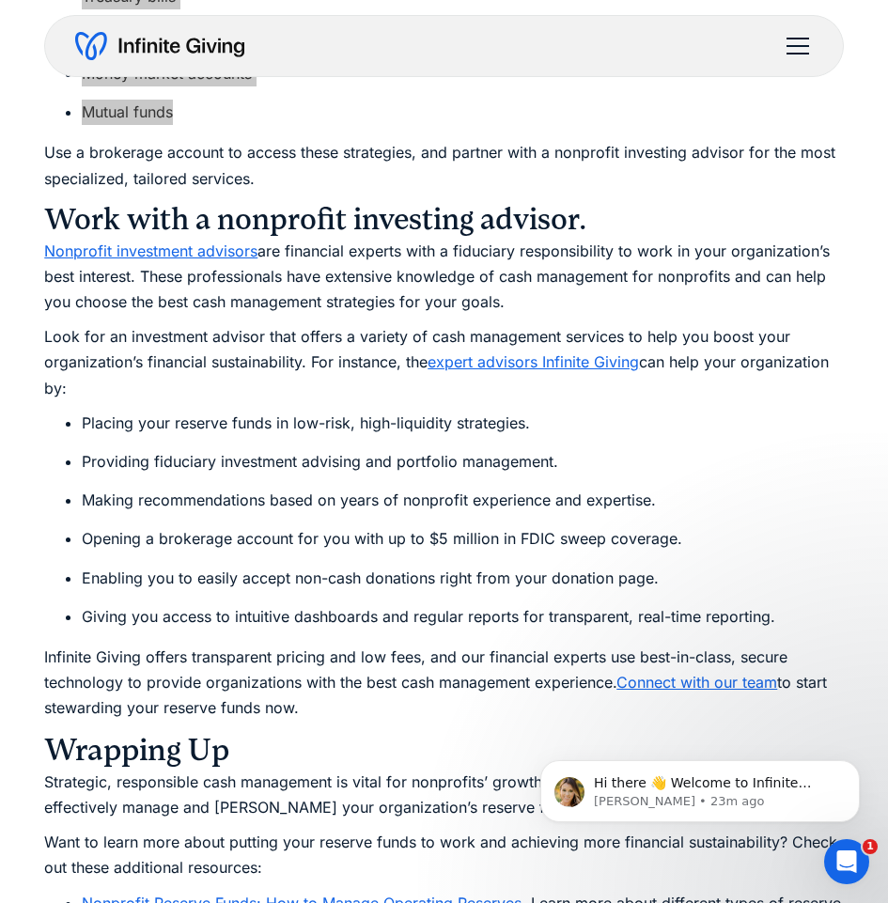
scroll to position [7797, 0]
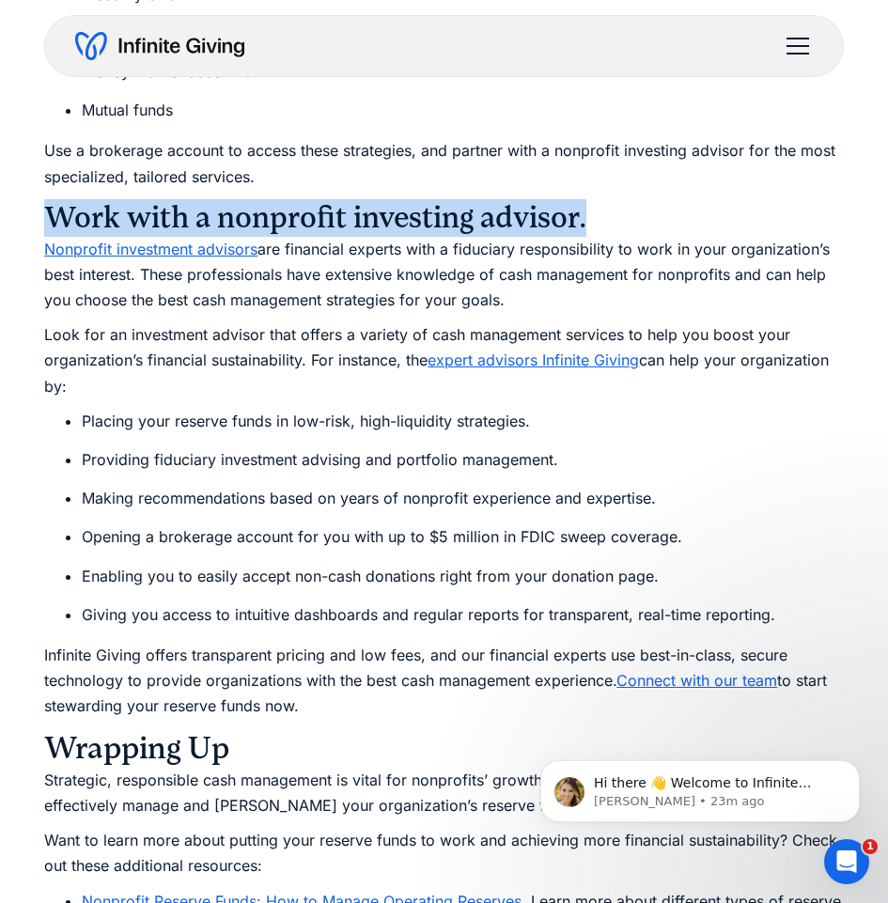
drag, startPoint x: 590, startPoint y: 190, endPoint x: 44, endPoint y: 202, distance: 545.9
click at [44, 202] on h3 "Work with a nonprofit investing advisor." at bounding box center [443, 218] width 799 height 38
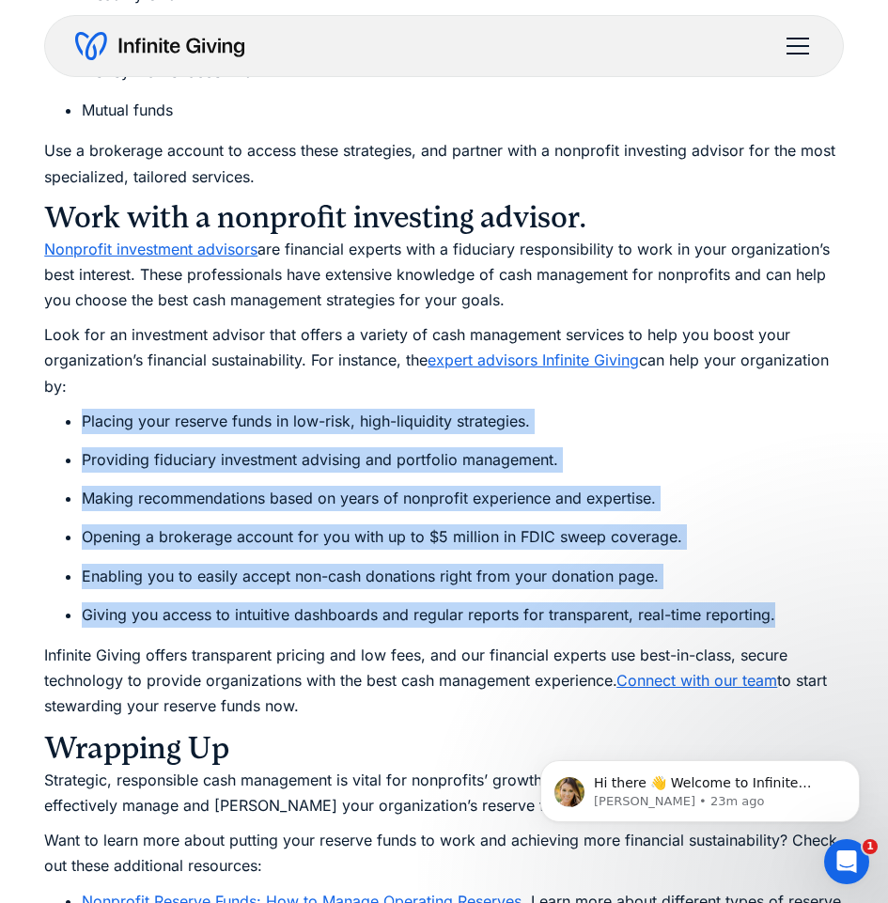
drag, startPoint x: 85, startPoint y: 394, endPoint x: 796, endPoint y: 576, distance: 733.2
click at [796, 576] on ul "Placing your reserve funds in low-risk, high-liquidity strategies. Providing fi…" at bounding box center [443, 518] width 799 height 219
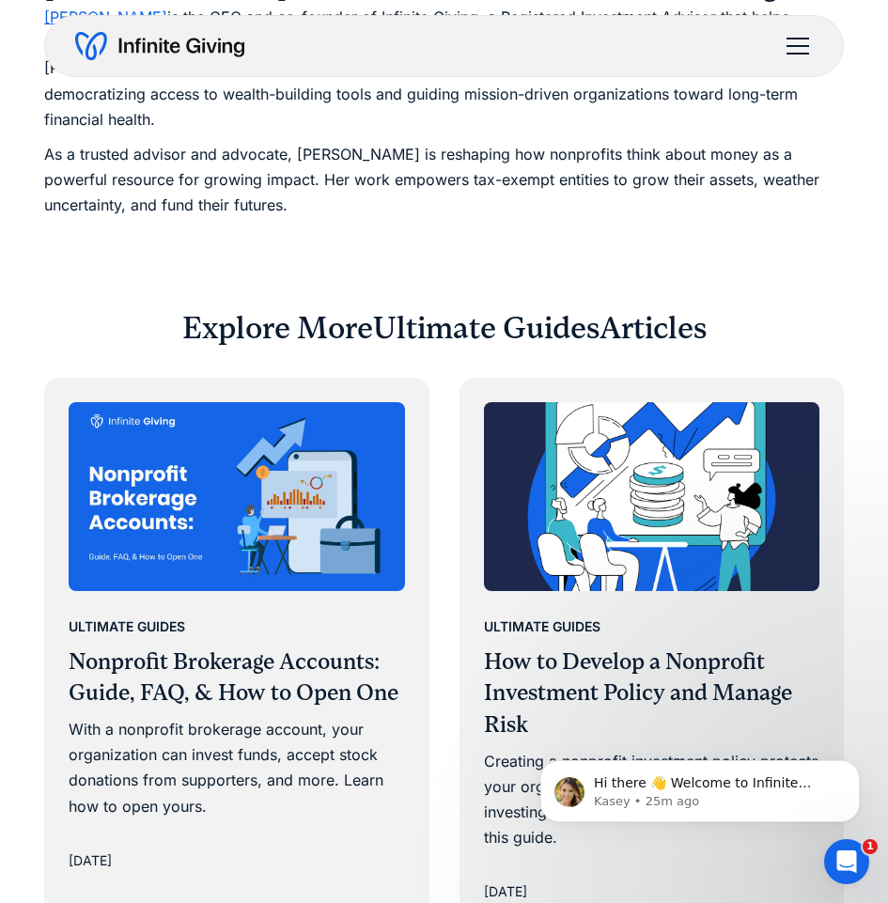
scroll to position [9300, 0]
